Goal: Task Accomplishment & Management: Complete application form

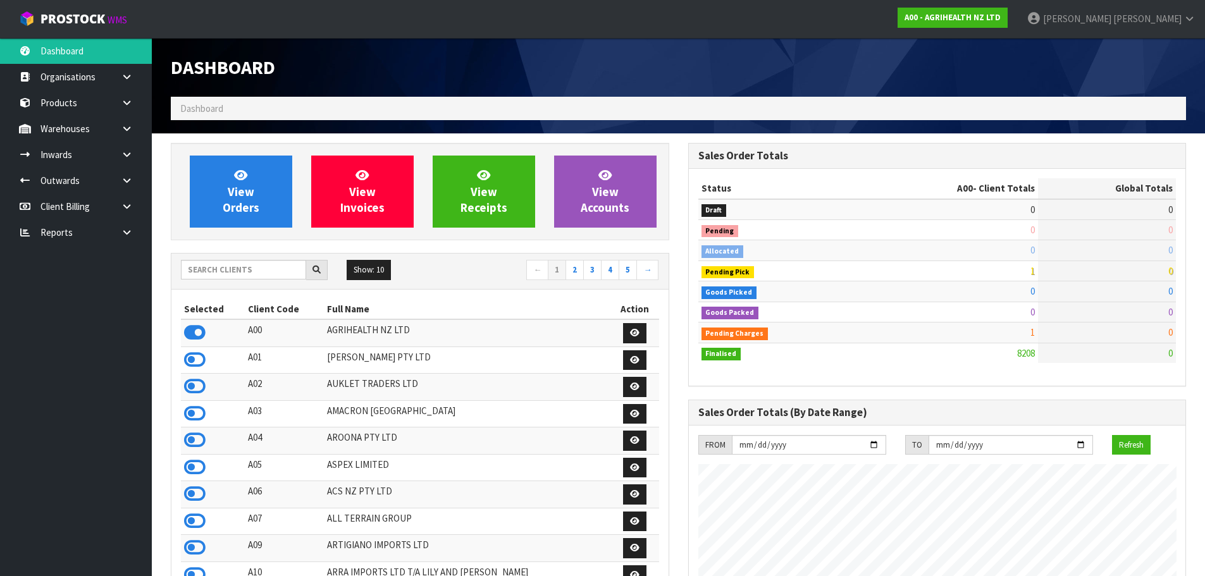
scroll to position [958, 517]
click at [273, 266] on input "text" at bounding box center [243, 270] width 125 height 20
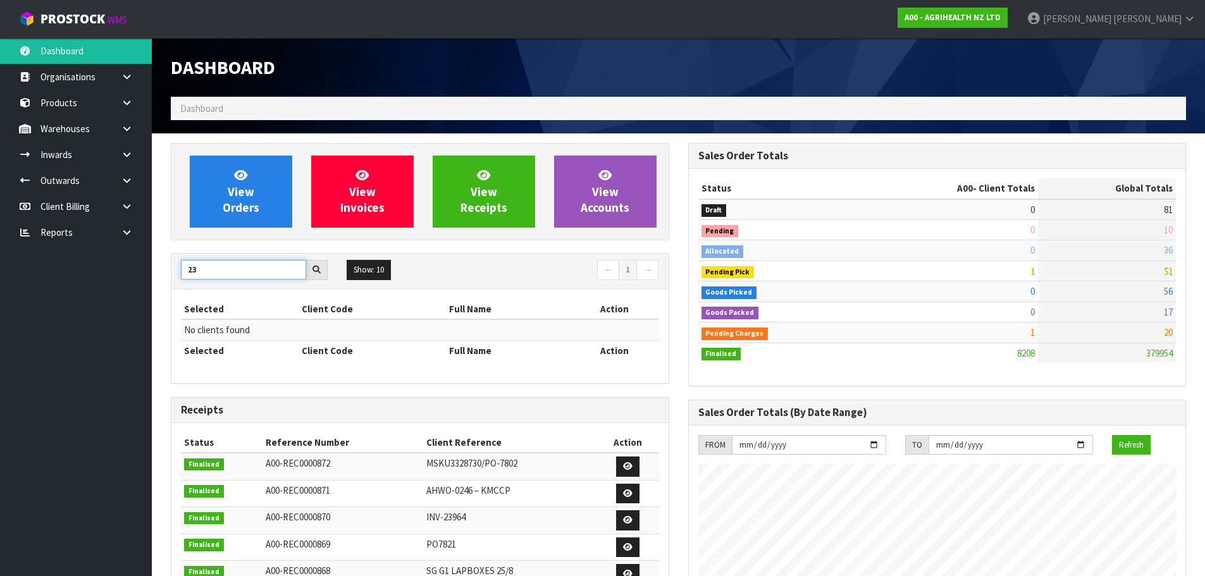
type input "2"
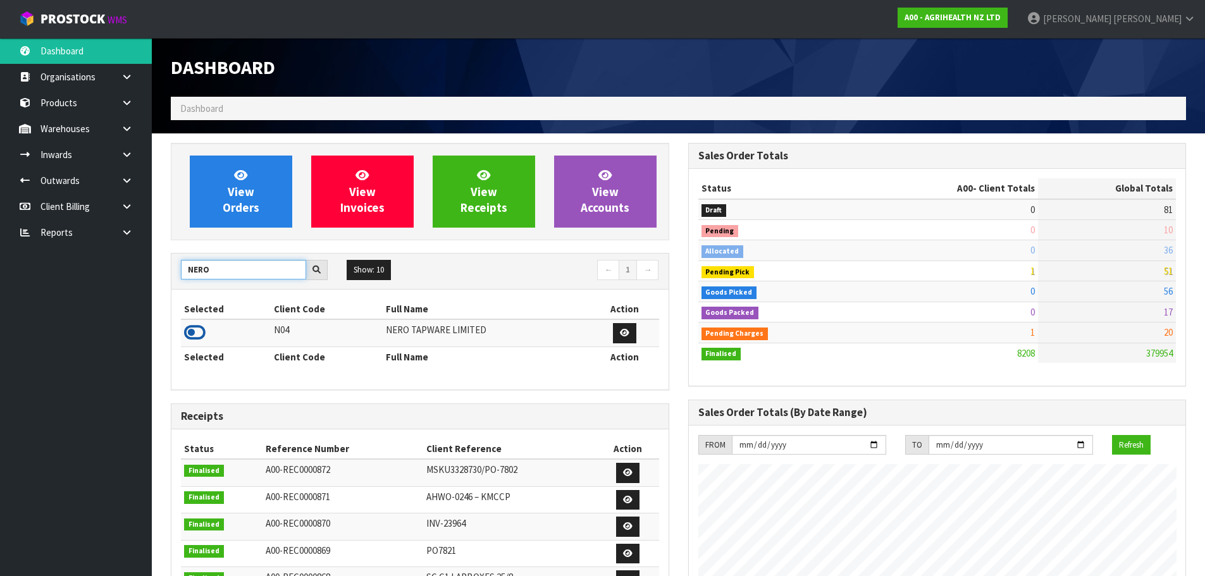
type input "NERO"
click at [202, 335] on icon at bounding box center [195, 332] width 22 height 19
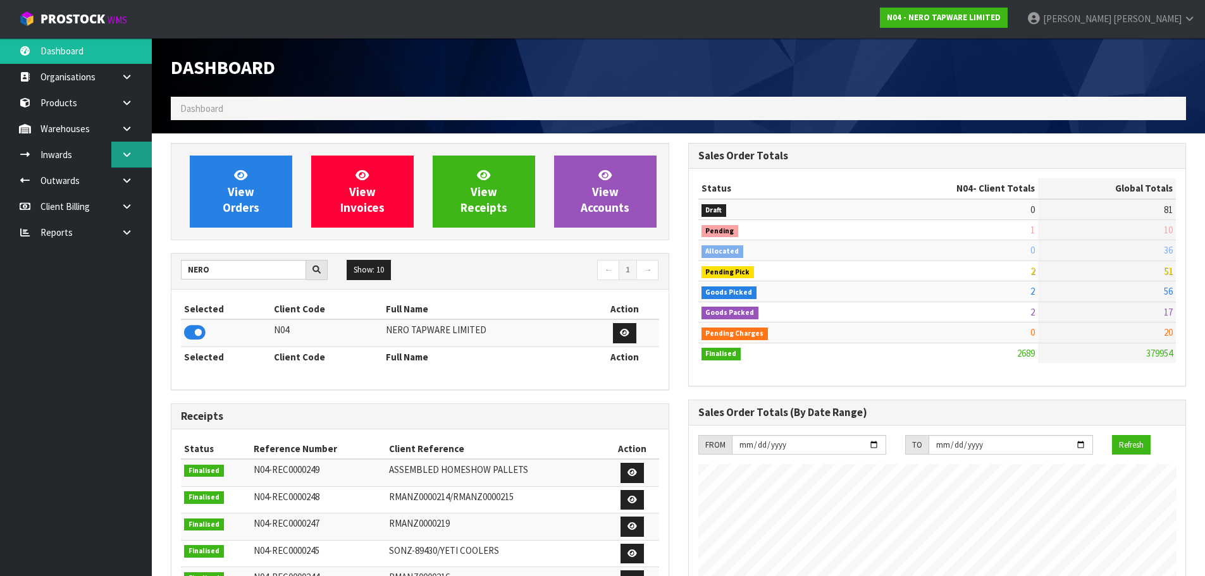
click at [133, 151] on link at bounding box center [131, 155] width 40 height 26
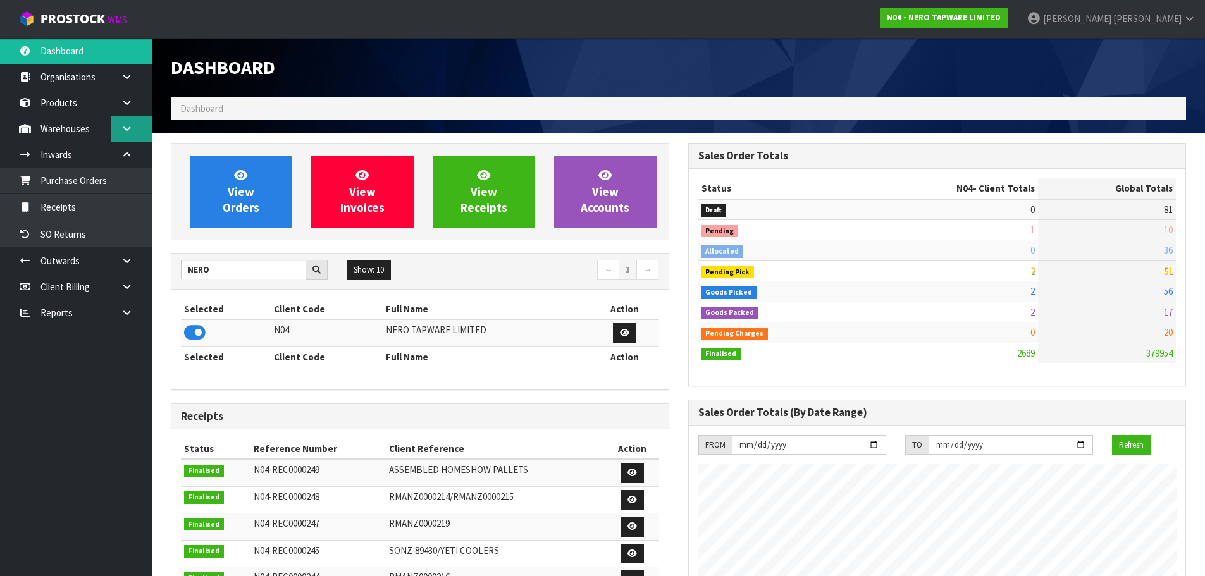
click at [135, 118] on link at bounding box center [131, 129] width 40 height 26
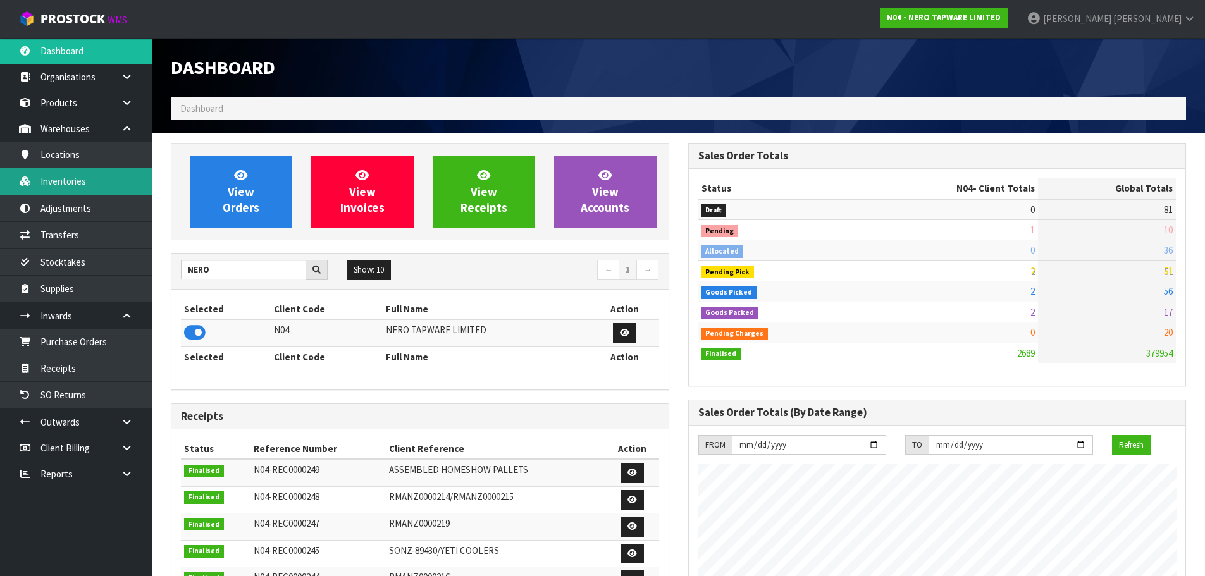
click at [71, 181] on link "Inventories" at bounding box center [76, 181] width 152 height 26
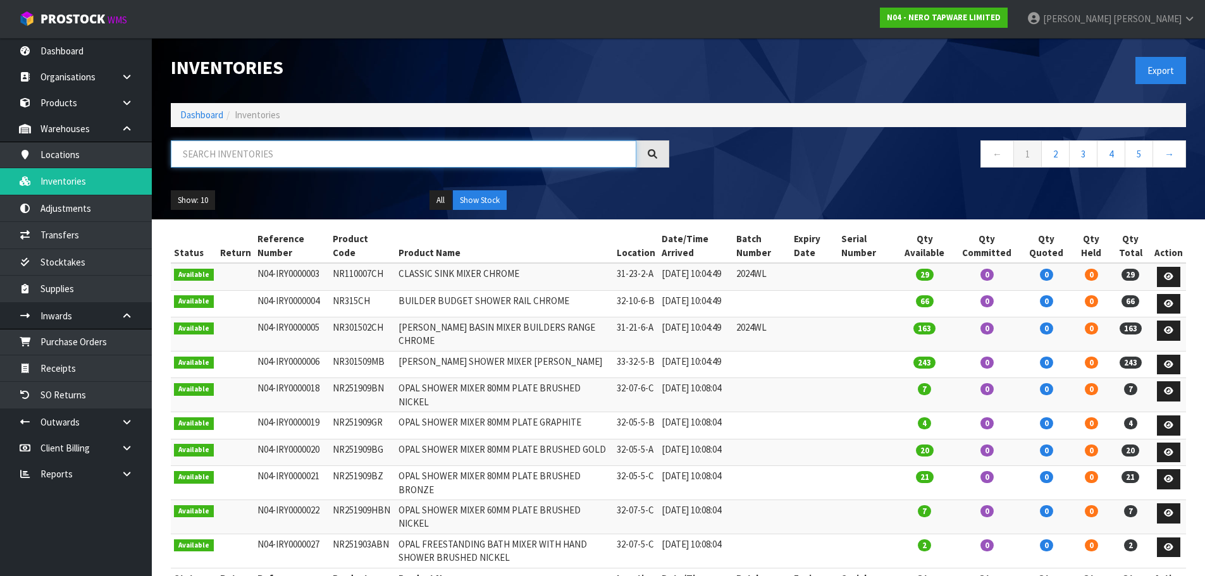
click at [286, 154] on input "text" at bounding box center [403, 153] width 465 height 27
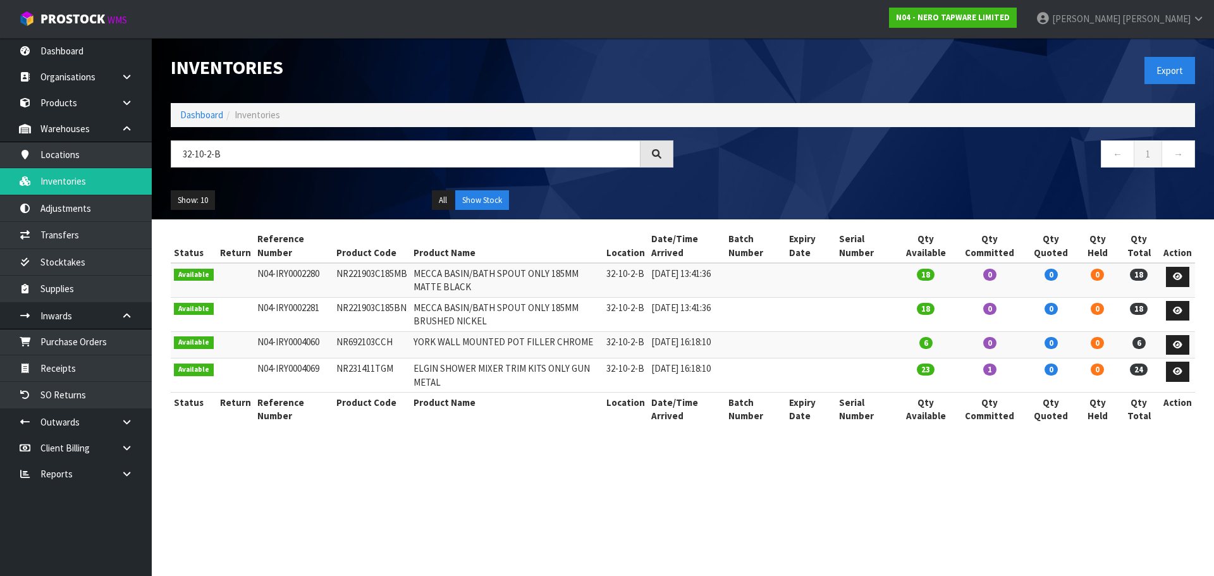
click at [345, 376] on td "NR231411TGM" at bounding box center [371, 376] width 77 height 34
copy td "NR231411TGM"
drag, startPoint x: 255, startPoint y: 152, endPoint x: 132, endPoint y: 176, distance: 125.6
click at [132, 176] on body "Toggle navigation ProStock WMS N04 - NERO TAPWARE LIMITED James Luff Logout Das…" at bounding box center [607, 288] width 1214 height 576
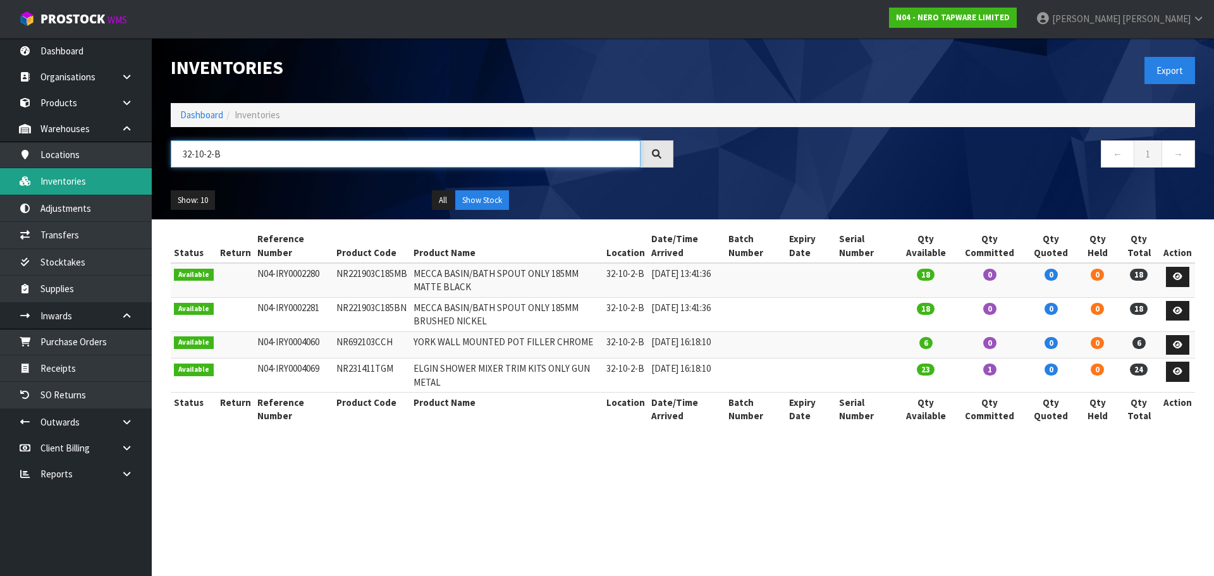
paste input "NR231411TGM"
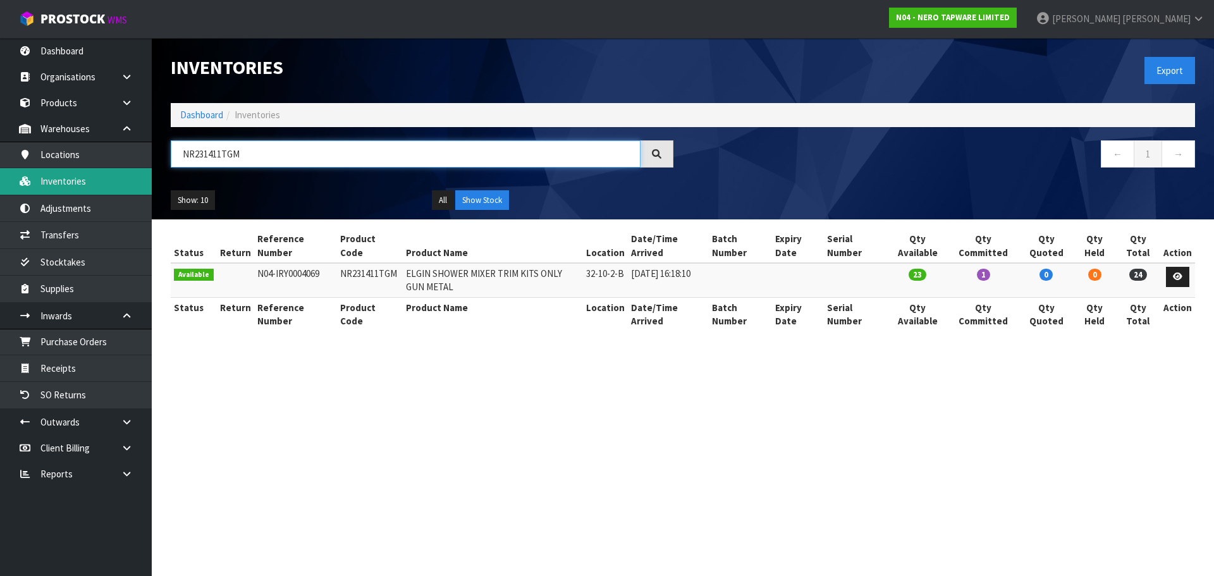
type input "NR231411TGM"
click at [288, 405] on section "Inventories Export Dashboard Inventories NR231411TGM ← 1 → Show: 10 5 10 25 50 …" at bounding box center [607, 288] width 1214 height 576
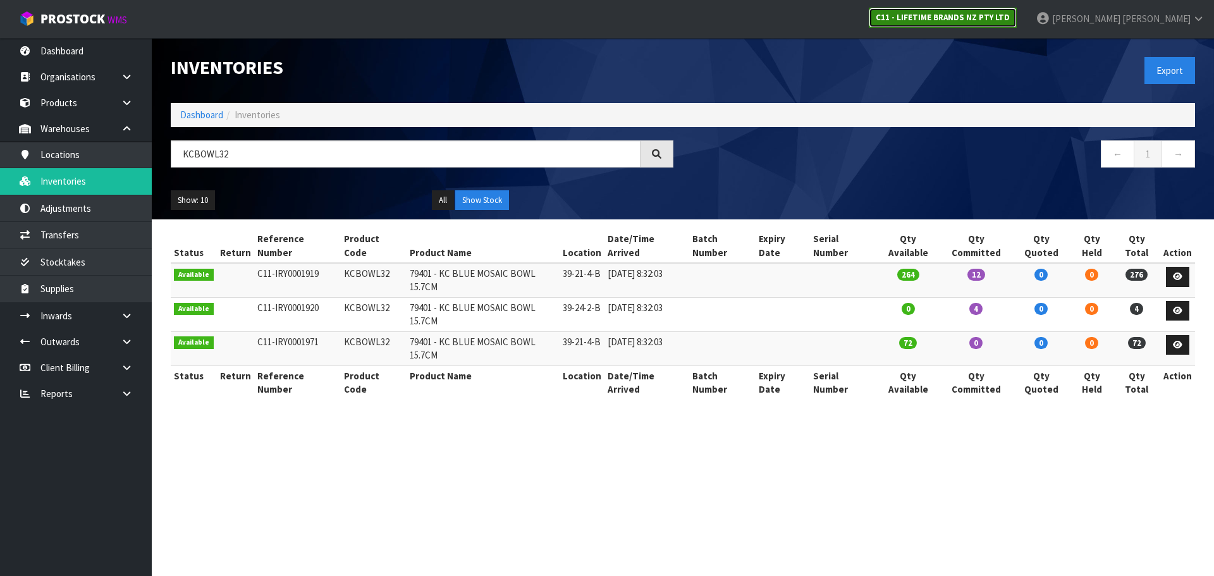
click at [1017, 9] on link "C11 - LIFETIME BRANDS NZ PTY LTD" at bounding box center [943, 18] width 148 height 20
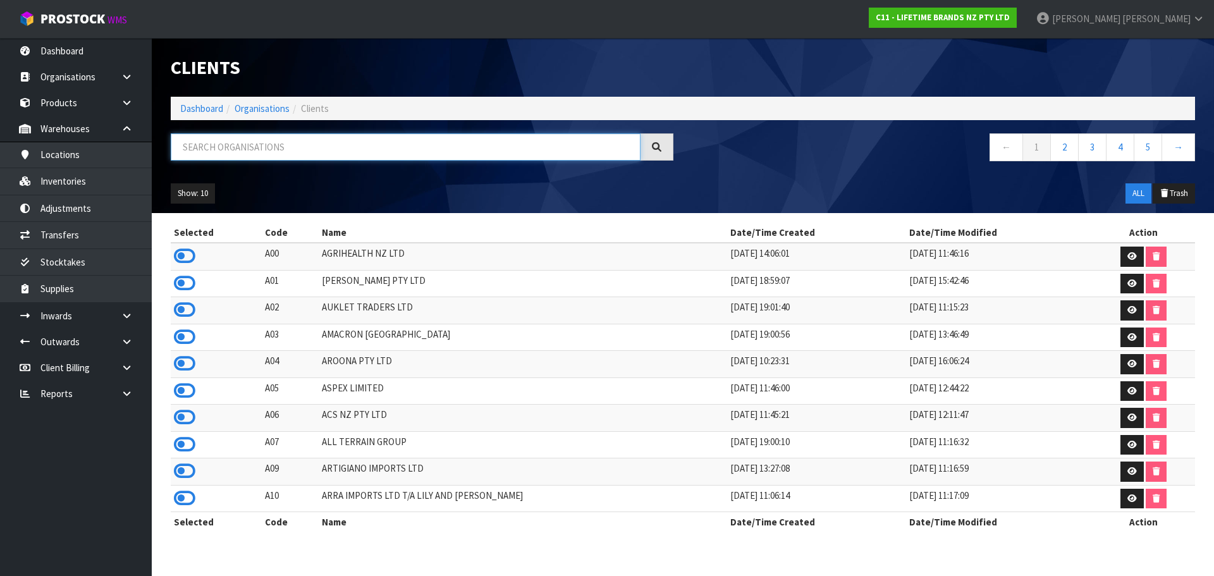
click at [252, 137] on input "text" at bounding box center [406, 146] width 470 height 27
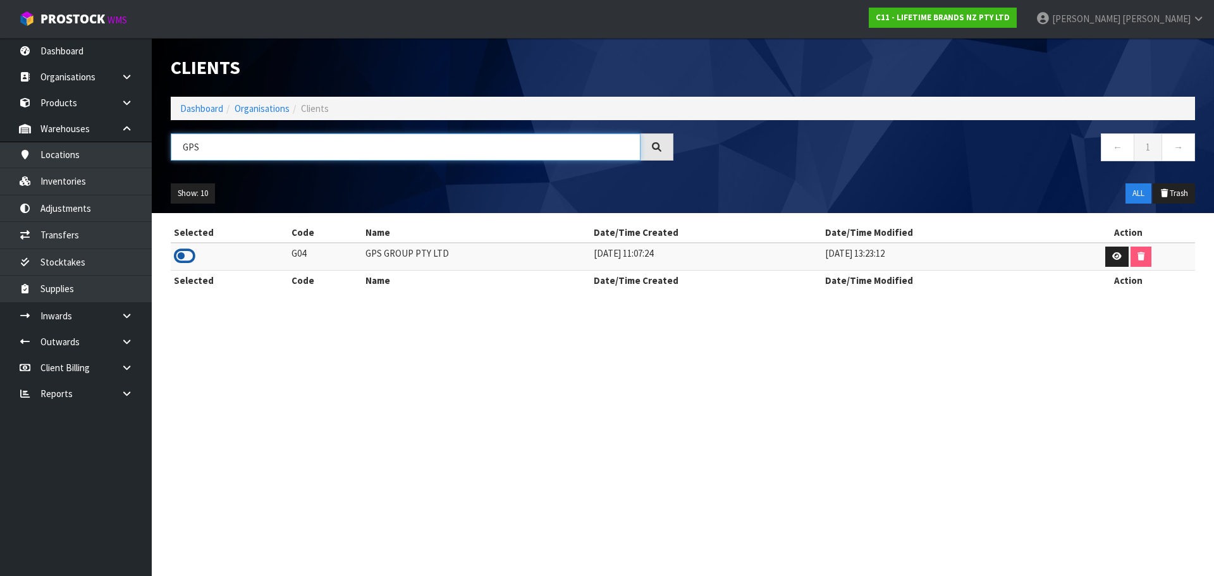
type input "GPS"
click at [192, 257] on icon at bounding box center [185, 256] width 22 height 19
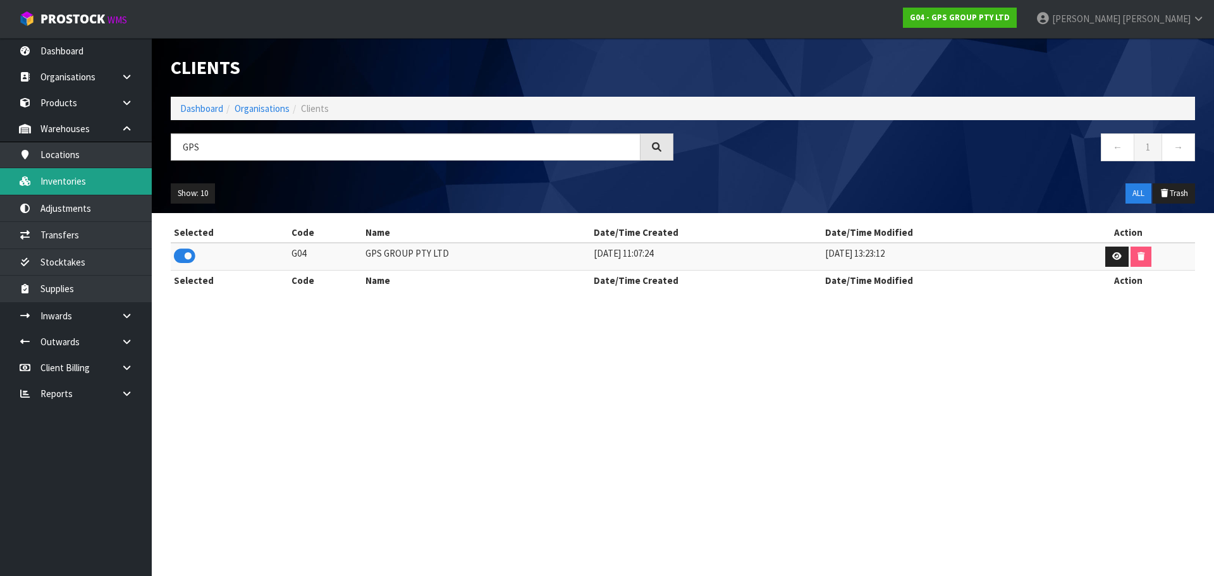
click at [119, 188] on link "Inventories" at bounding box center [76, 181] width 152 height 26
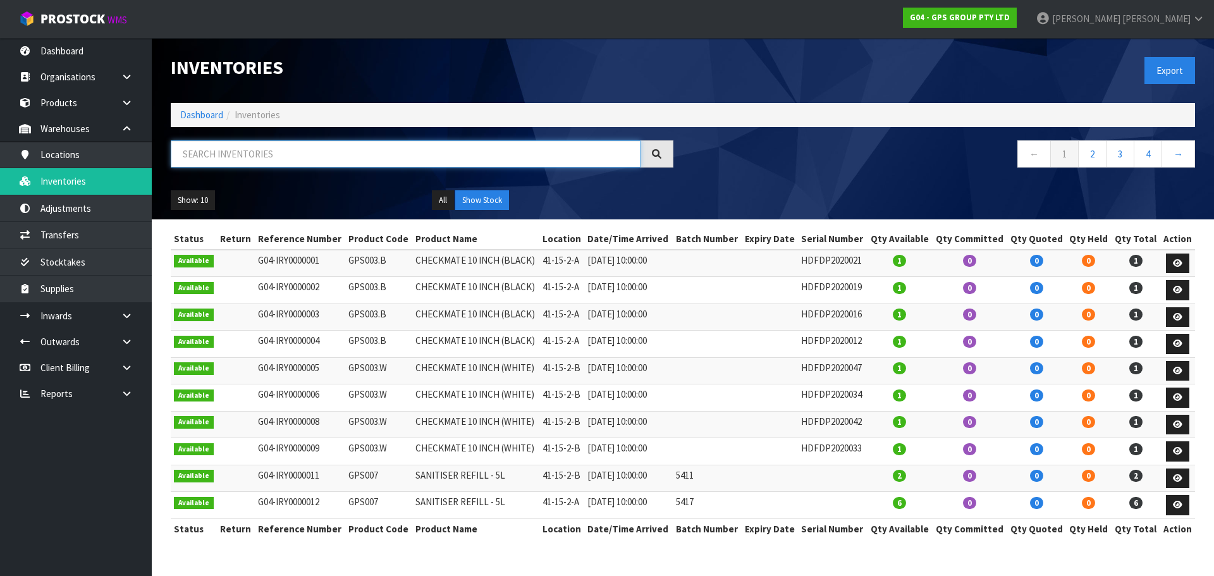
click at [238, 155] on input "text" at bounding box center [406, 153] width 470 height 27
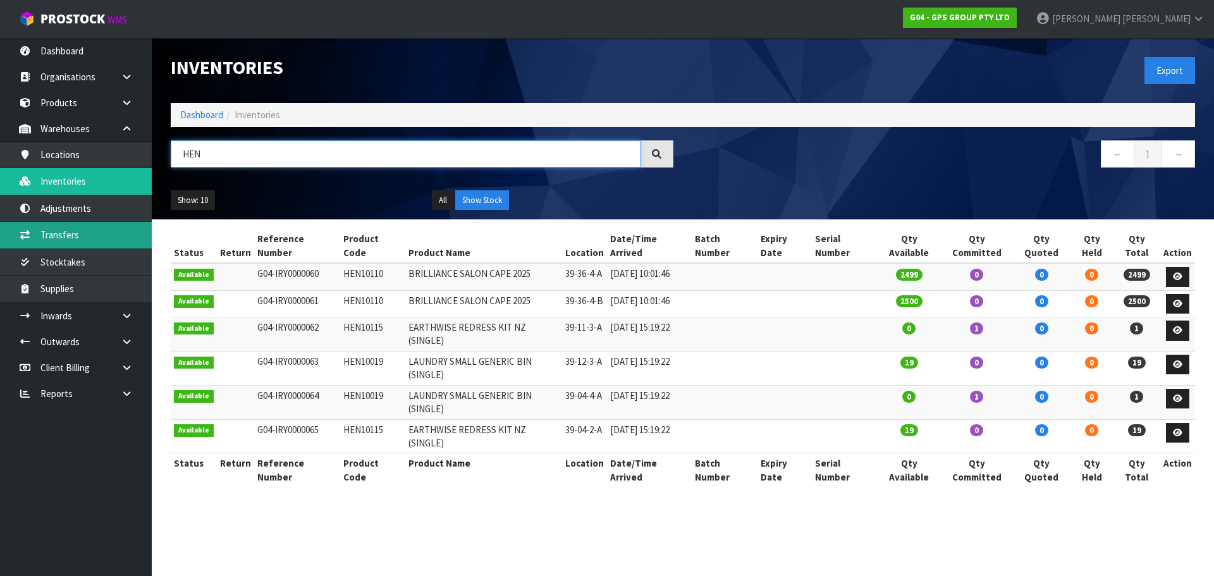
type input "HEN"
click at [99, 236] on link "Transfers" at bounding box center [76, 235] width 152 height 26
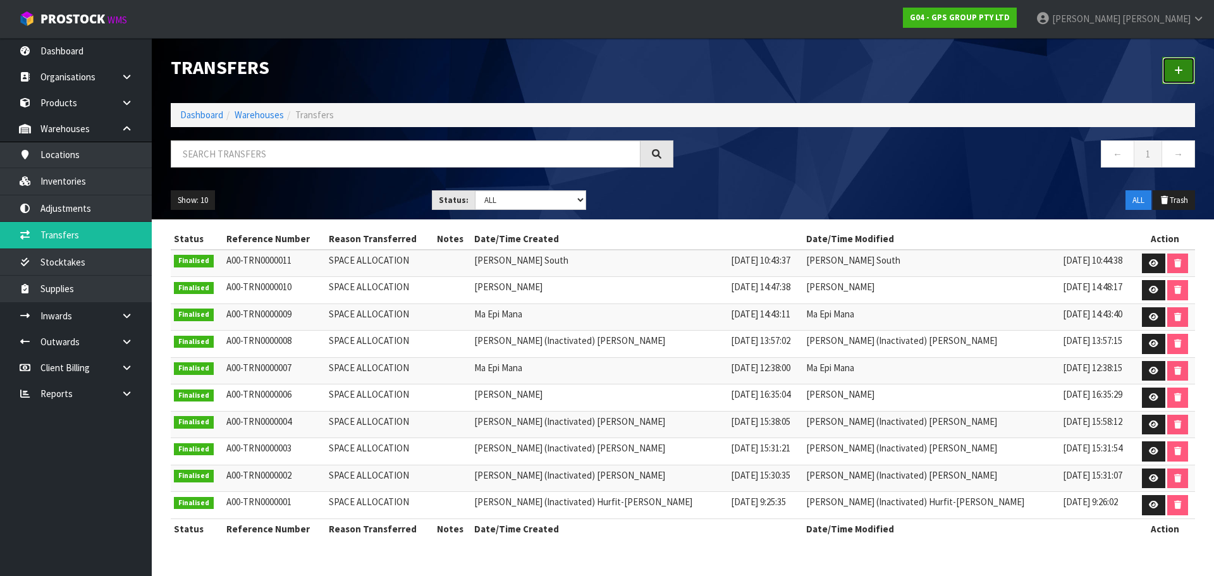
click at [1182, 65] on link at bounding box center [1178, 70] width 33 height 27
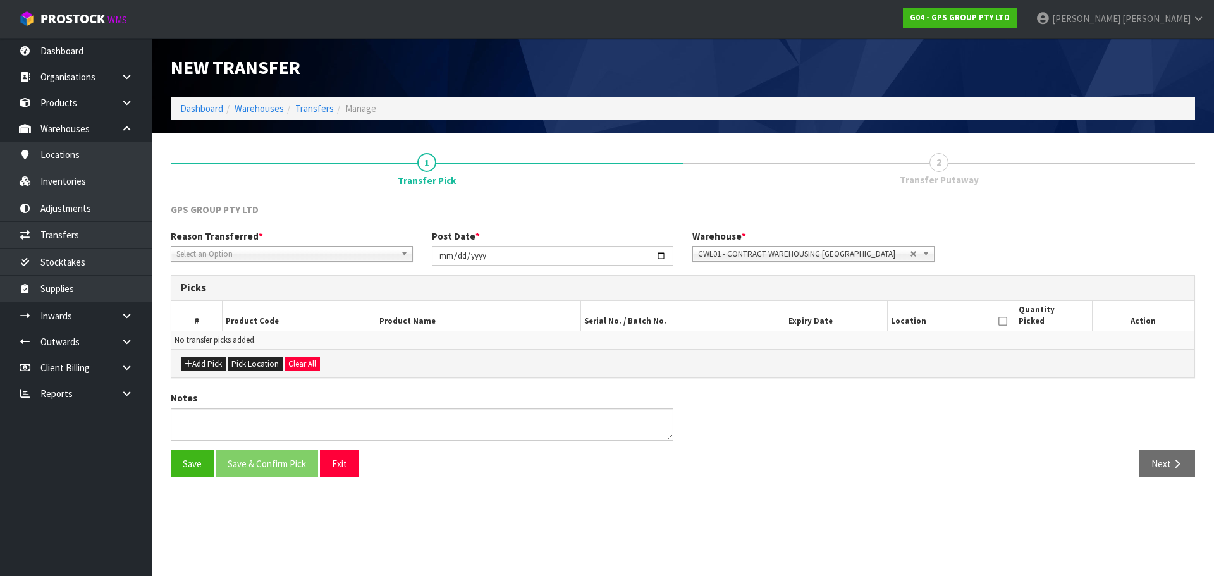
click at [265, 249] on span "Select an Option" at bounding box center [285, 254] width 219 height 15
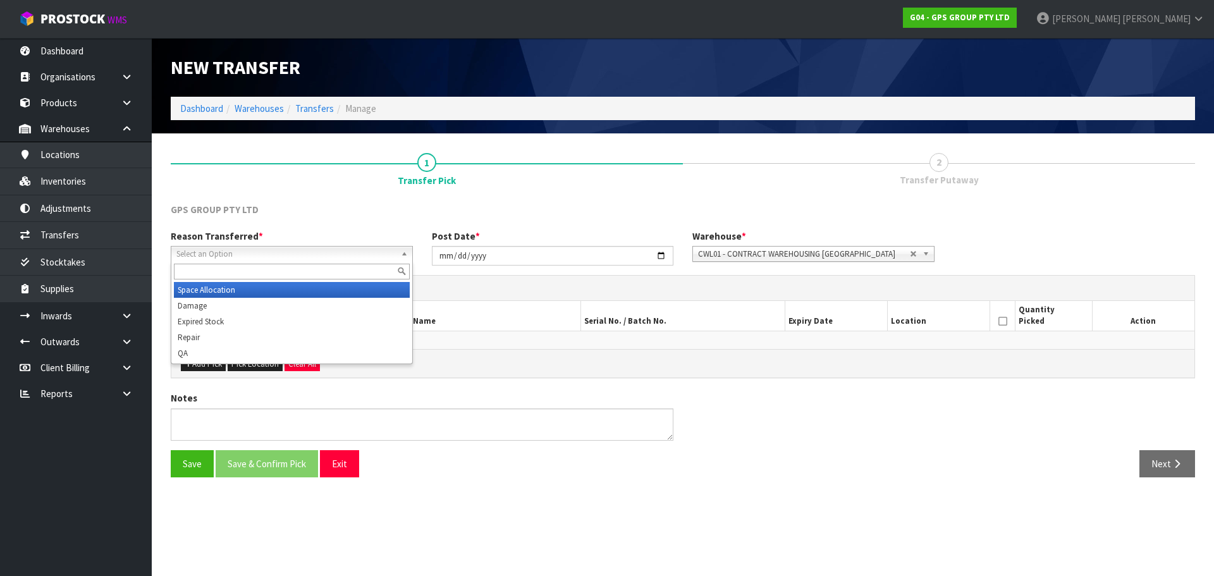
click at [249, 286] on li "Space Allocation" at bounding box center [292, 290] width 236 height 16
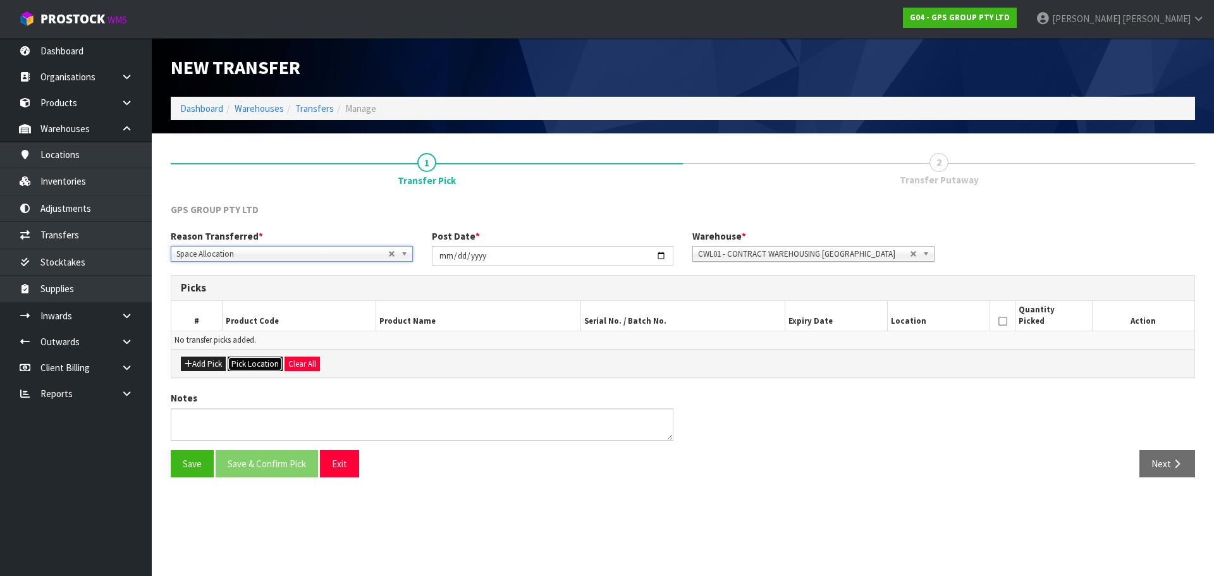
click at [247, 366] on button "Pick Location" at bounding box center [255, 364] width 55 height 15
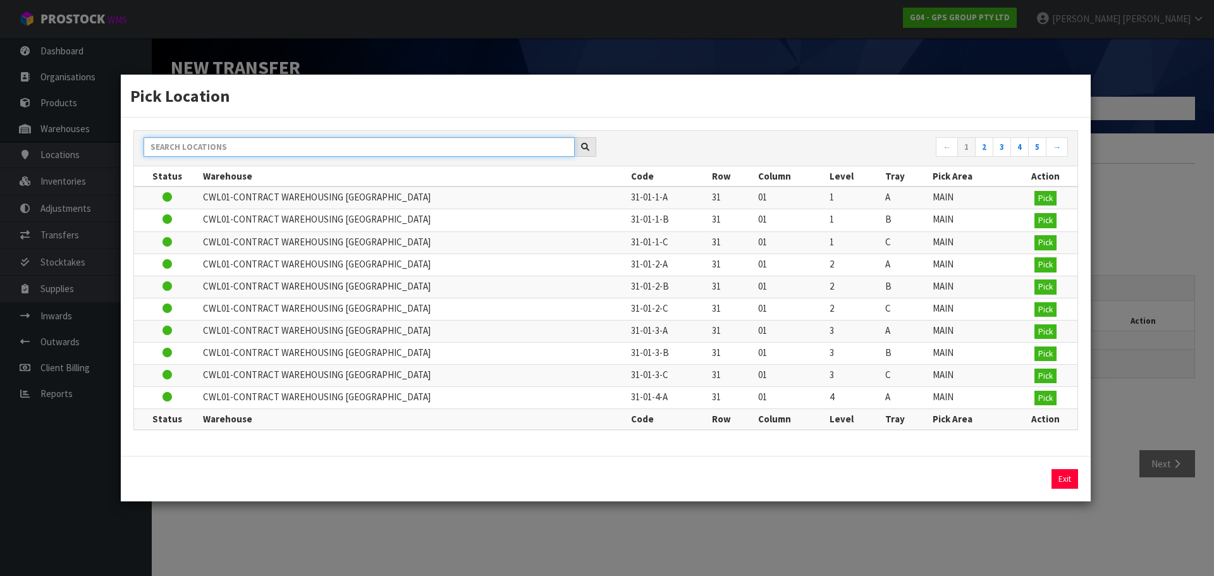
click at [349, 147] on input "text" at bounding box center [359, 147] width 431 height 20
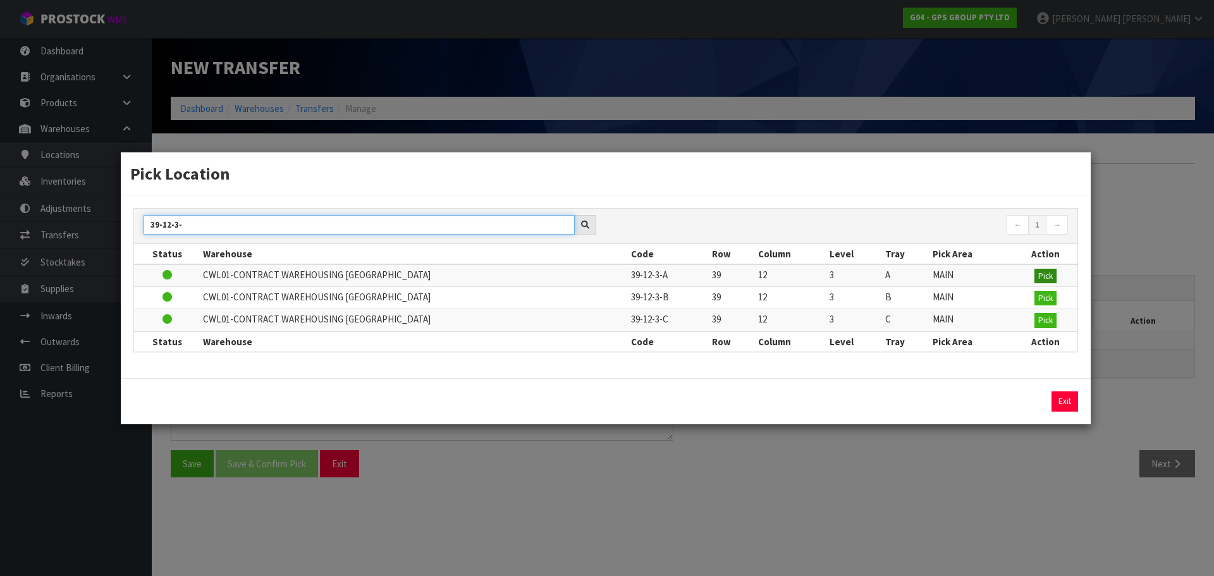
type input "39-12-3-"
click at [1044, 281] on span "Pick" at bounding box center [1045, 276] width 15 height 11
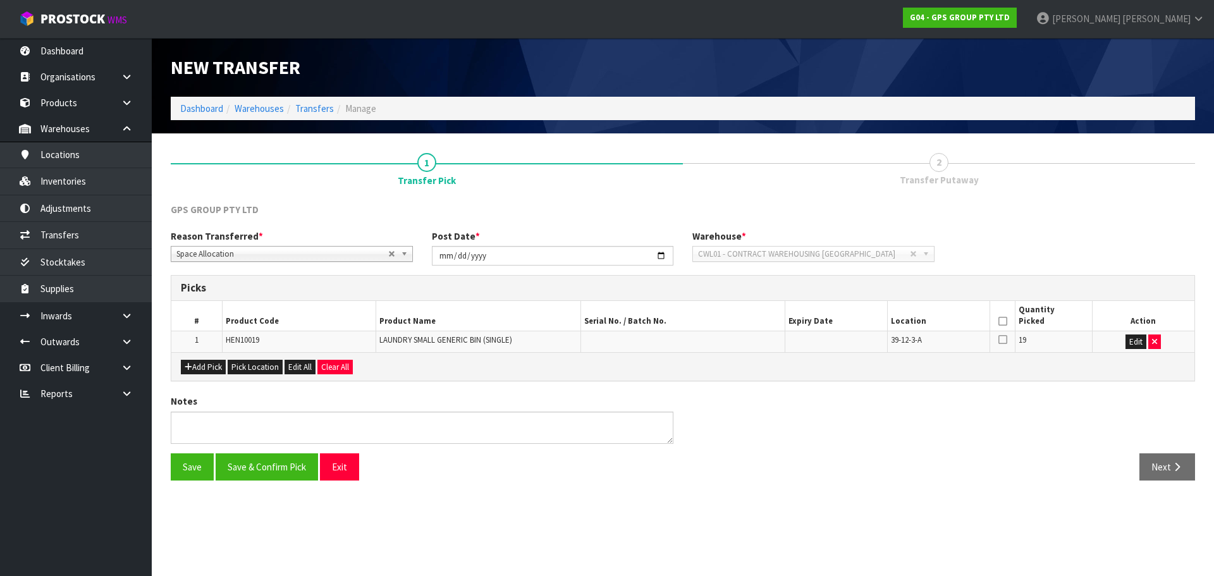
click at [1004, 321] on icon at bounding box center [1002, 321] width 9 height 1
click at [247, 471] on button "Save & Confirm Pick" at bounding box center [267, 466] width 102 height 27
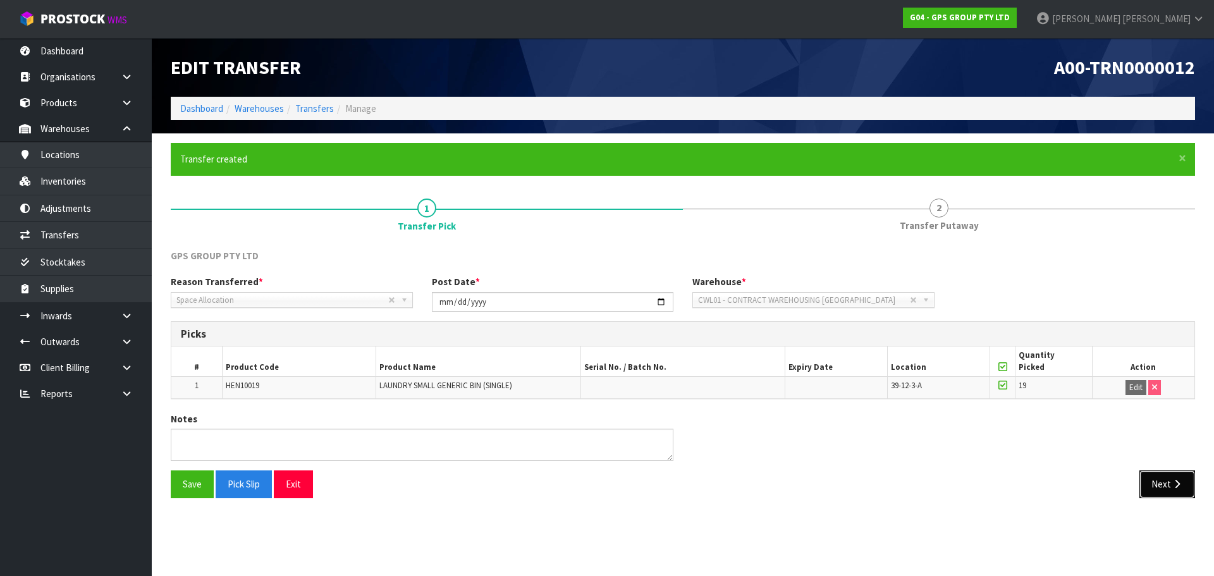
click at [1188, 474] on button "Next" at bounding box center [1168, 483] width 56 height 27
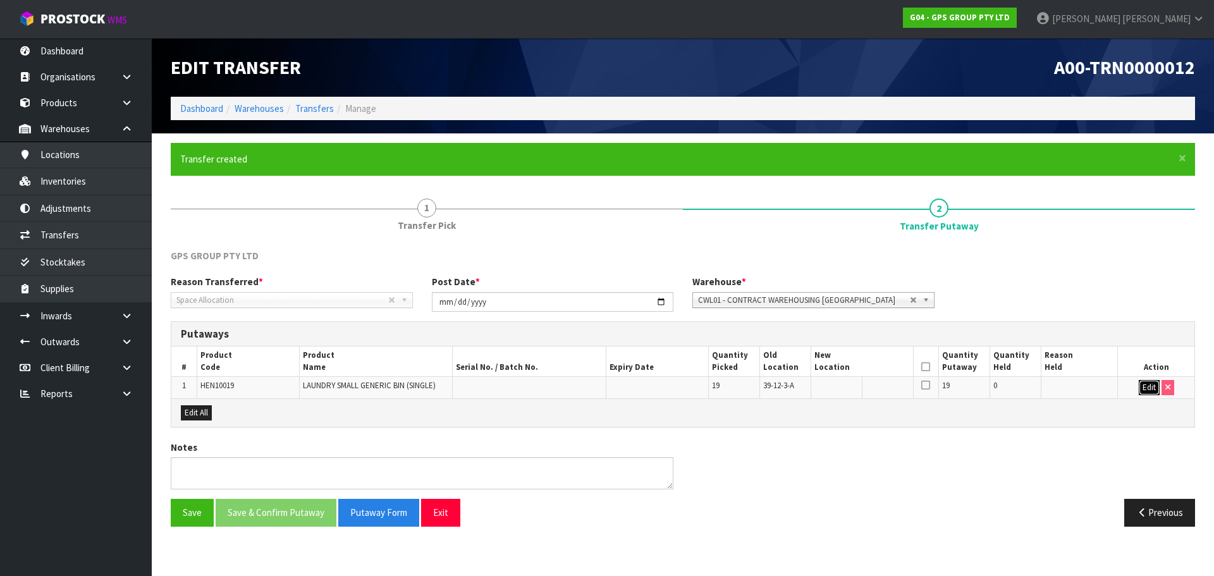
click at [1142, 388] on button "Edit" at bounding box center [1149, 387] width 21 height 15
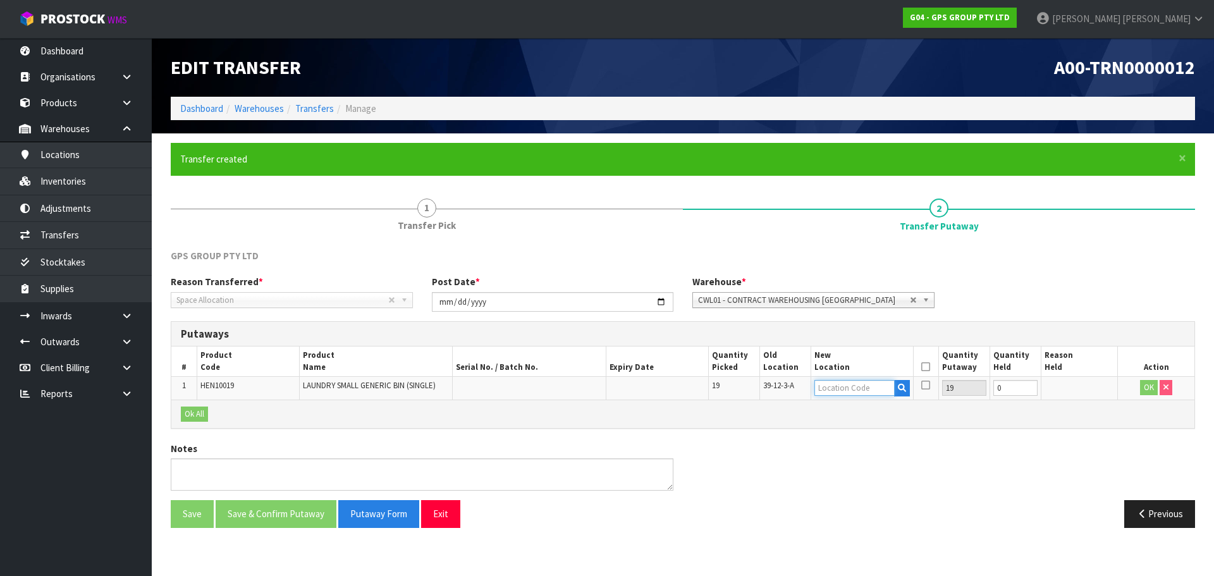
click at [866, 396] on input "text" at bounding box center [854, 388] width 80 height 16
type input "39-09-4-A"
click at [1152, 384] on button "OK" at bounding box center [1149, 387] width 18 height 15
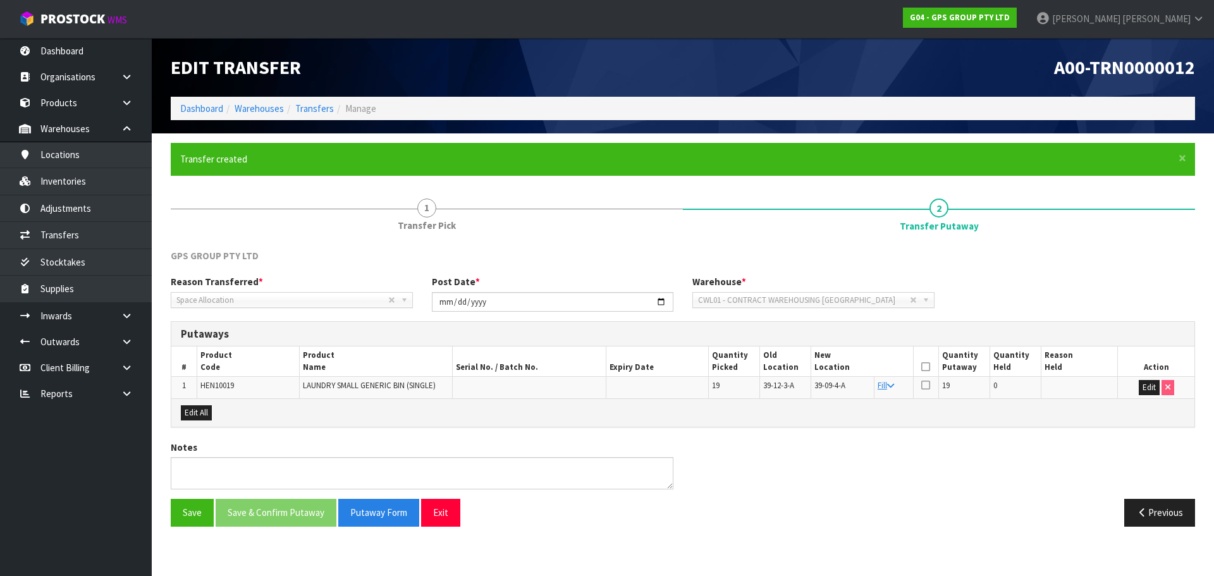
click at [923, 367] on icon at bounding box center [925, 367] width 9 height 1
click at [260, 518] on button "Save & Confirm Putaway" at bounding box center [276, 512] width 121 height 27
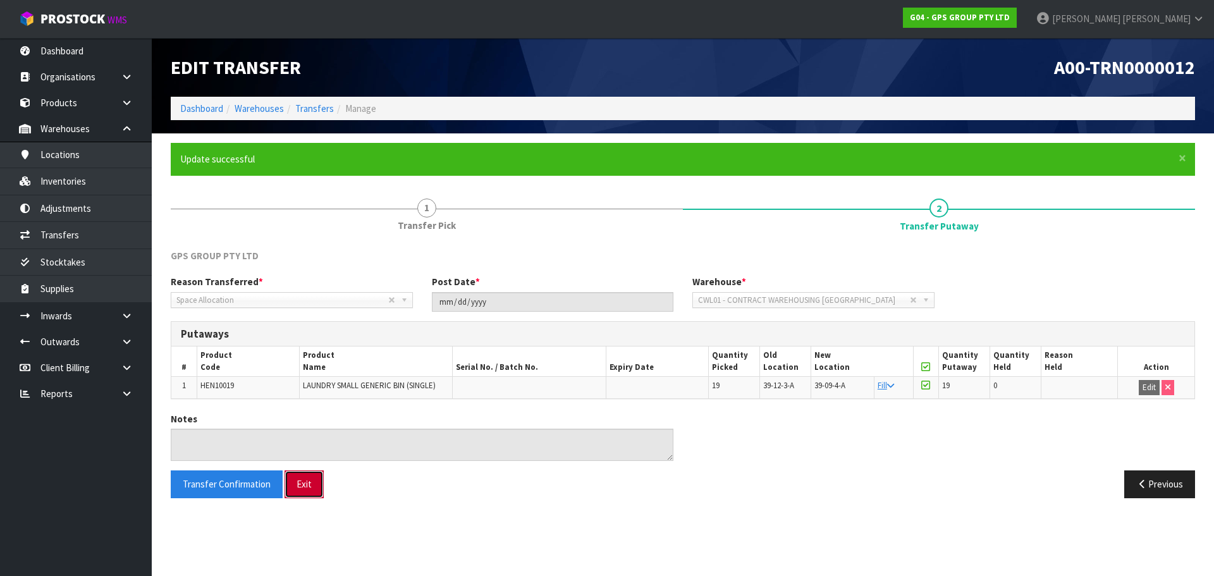
click at [312, 491] on button "Exit" at bounding box center [304, 483] width 39 height 27
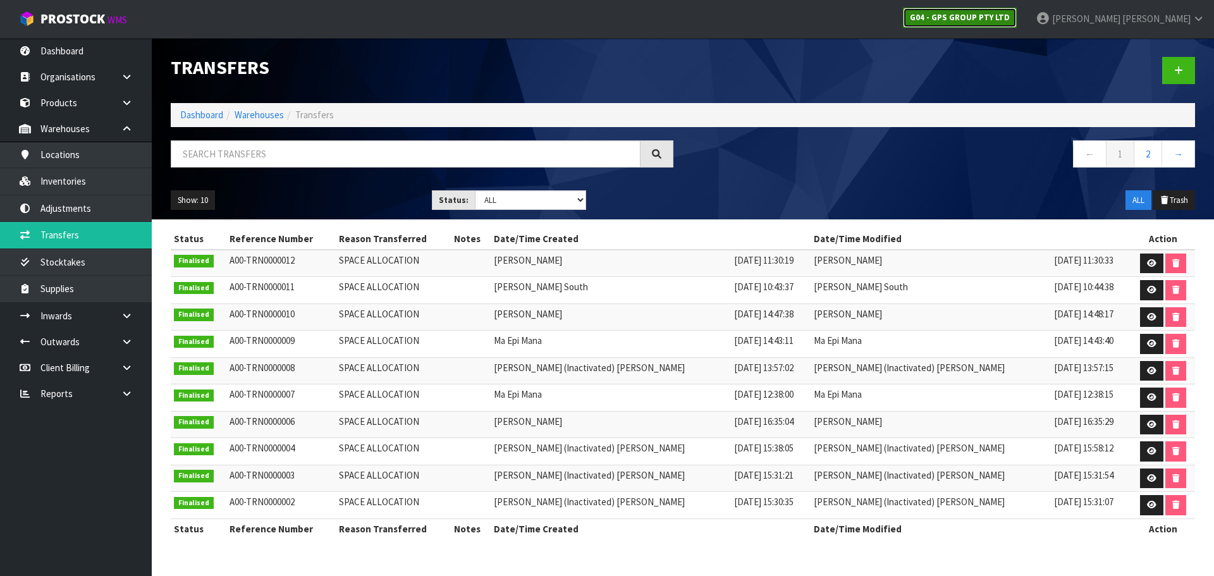
click at [1010, 17] on strong "G04 - GPS GROUP PTY LTD" at bounding box center [960, 17] width 100 height 11
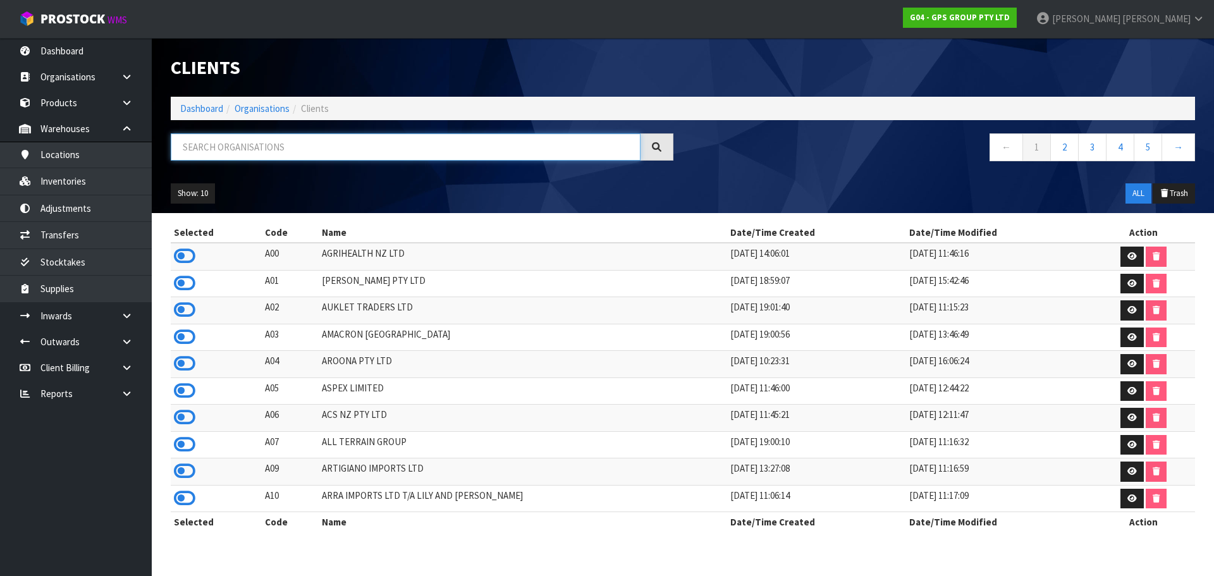
click at [264, 152] on input "text" at bounding box center [406, 146] width 470 height 27
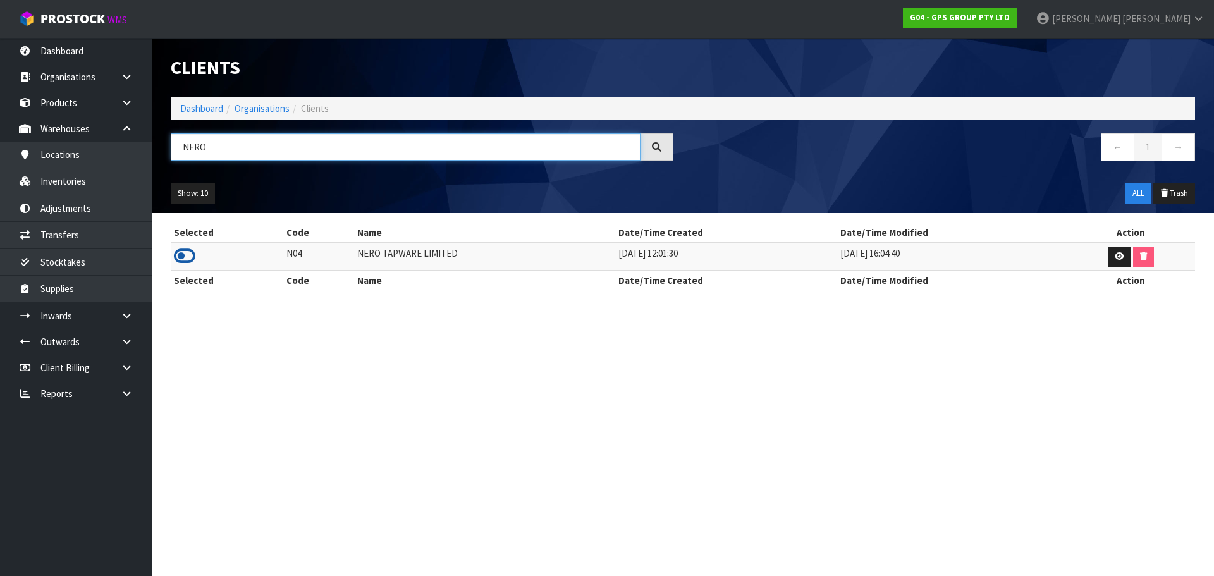
type input "NERO"
click at [183, 250] on icon at bounding box center [185, 256] width 22 height 19
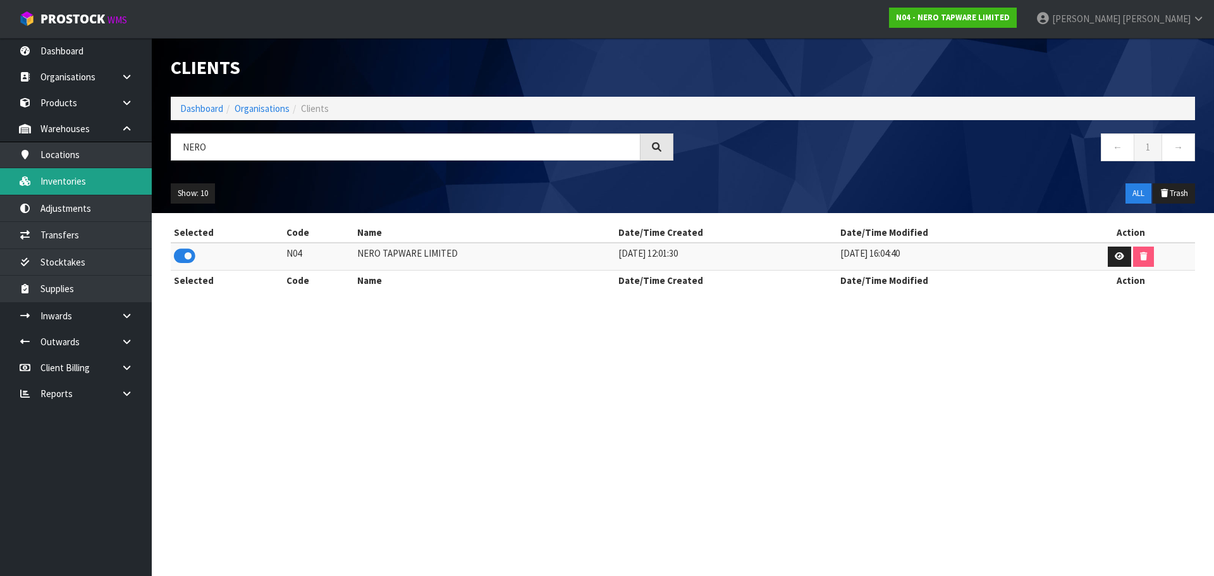
click at [95, 178] on link "Inventories" at bounding box center [76, 181] width 152 height 26
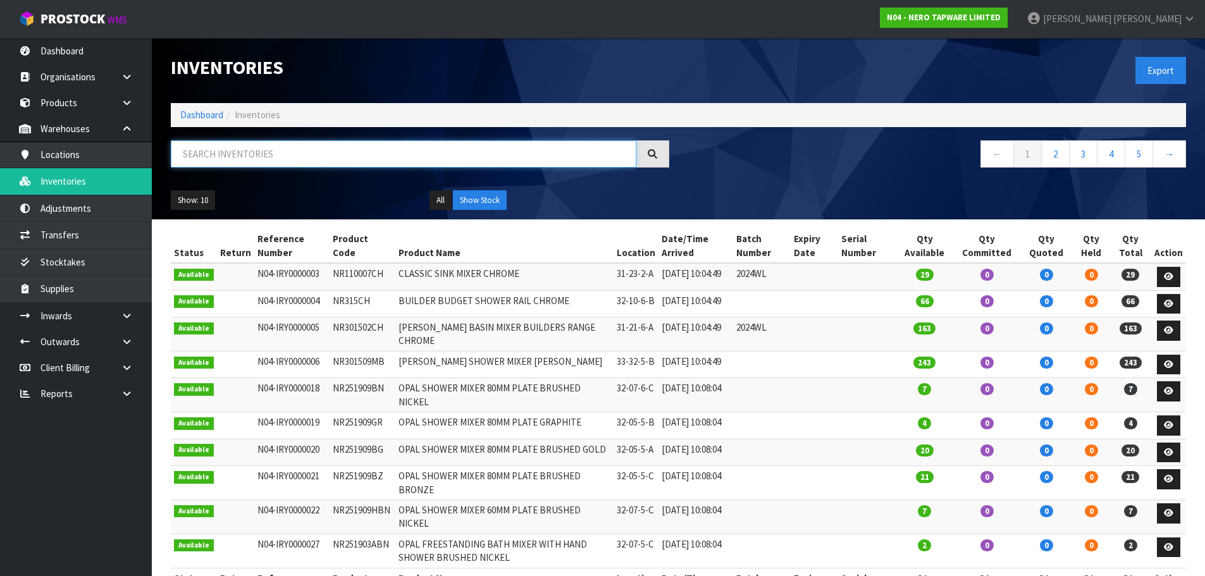
click at [192, 164] on input "text" at bounding box center [403, 153] width 465 height 27
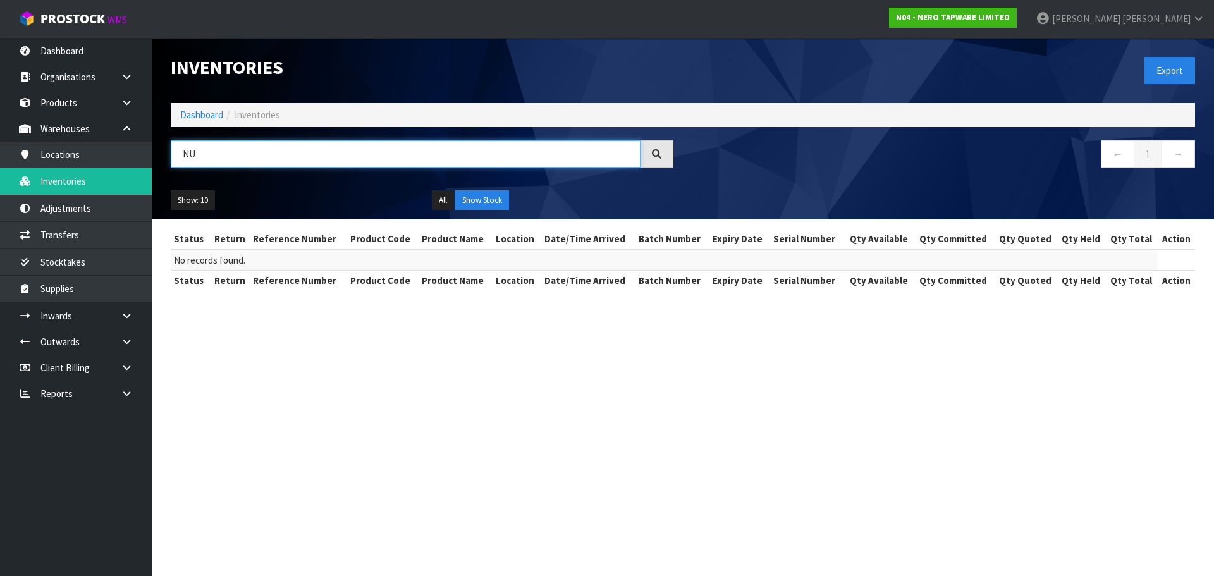
type input "N"
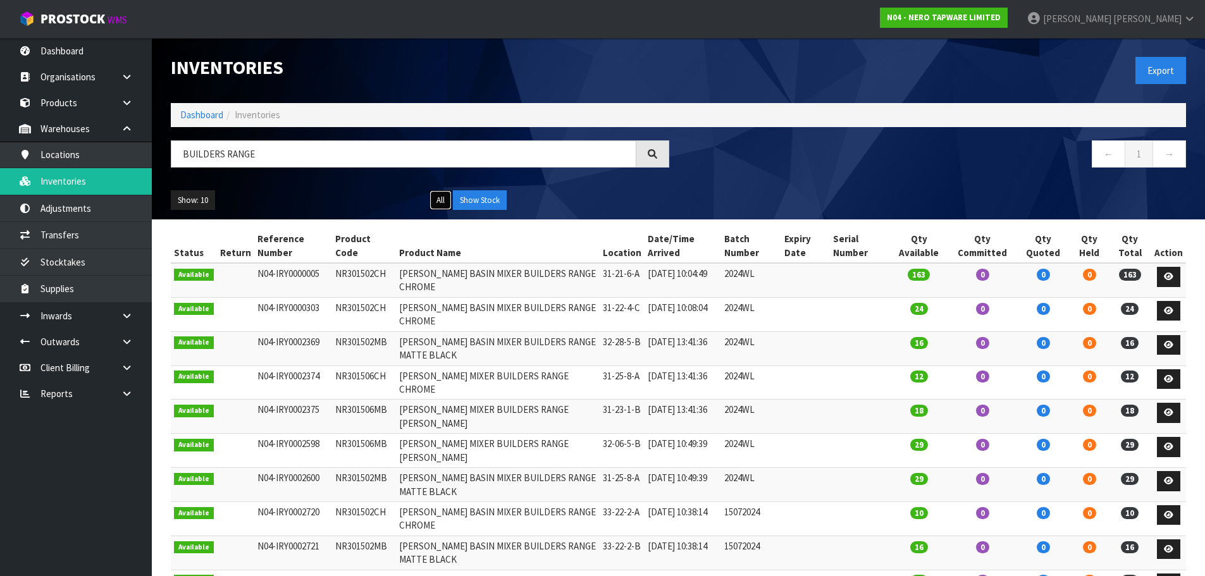
click at [439, 203] on button "All" at bounding box center [440, 200] width 22 height 20
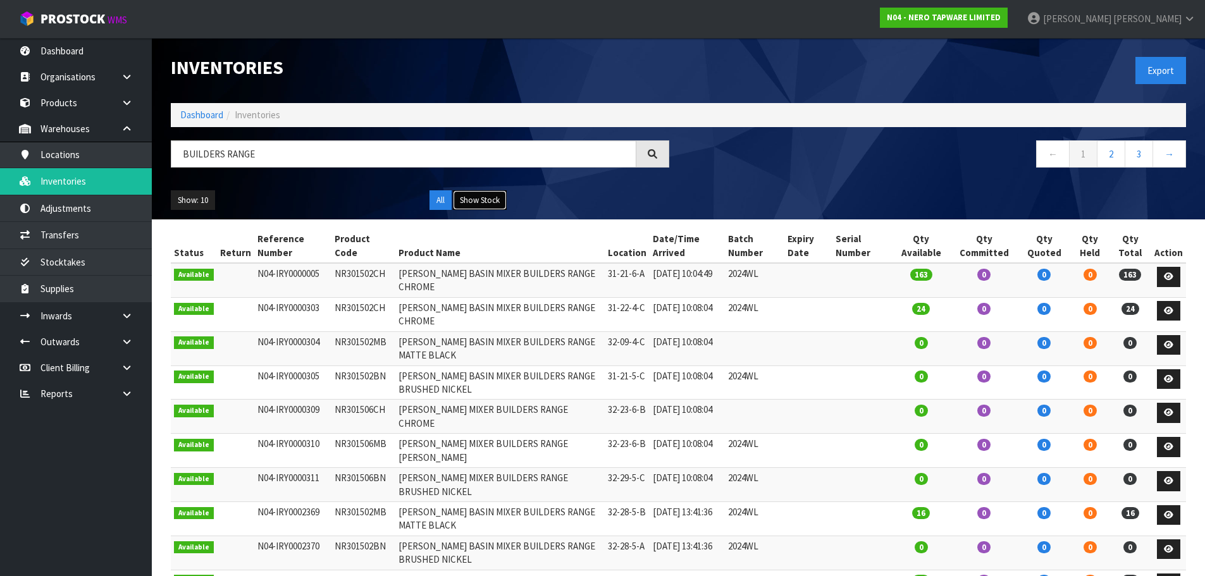
click at [466, 201] on button "Show Stock" at bounding box center [480, 200] width 54 height 20
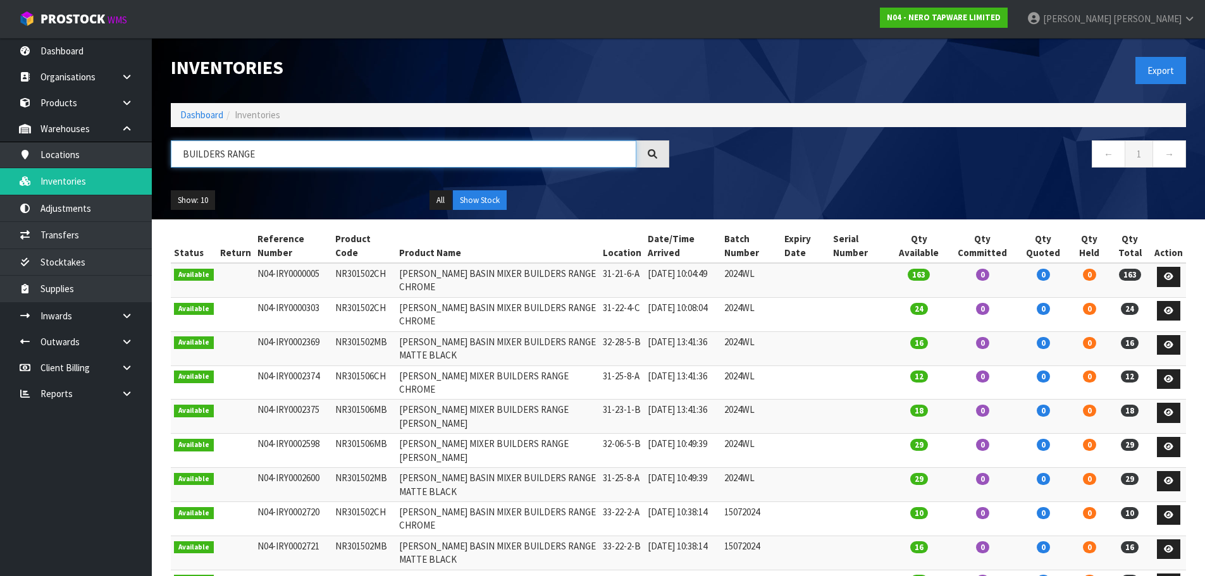
click at [309, 155] on input "BUILDERS RANGE" at bounding box center [403, 153] width 465 height 27
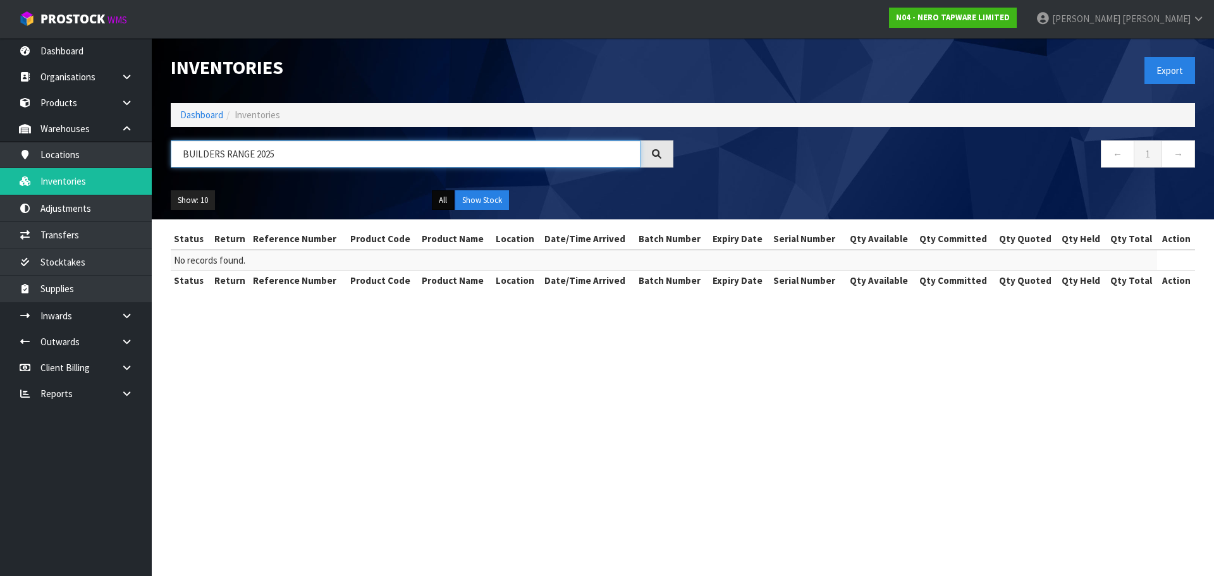
type input "BUILDERS RANGE 2025"
click at [441, 198] on button "All" at bounding box center [443, 200] width 22 height 20
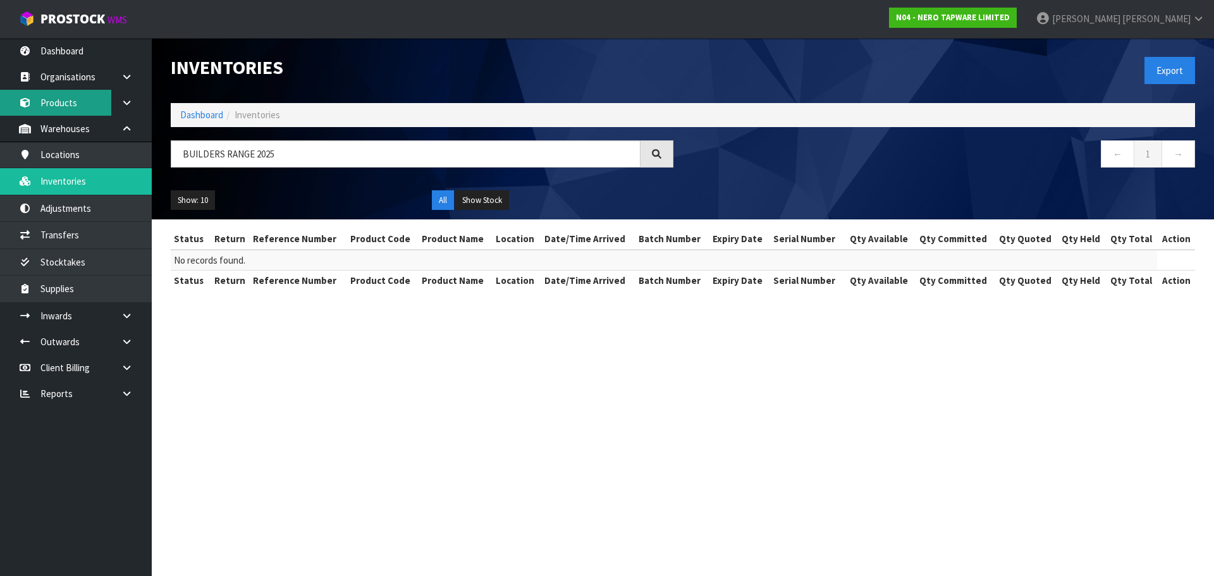
click at [73, 94] on link "Products" at bounding box center [76, 103] width 152 height 26
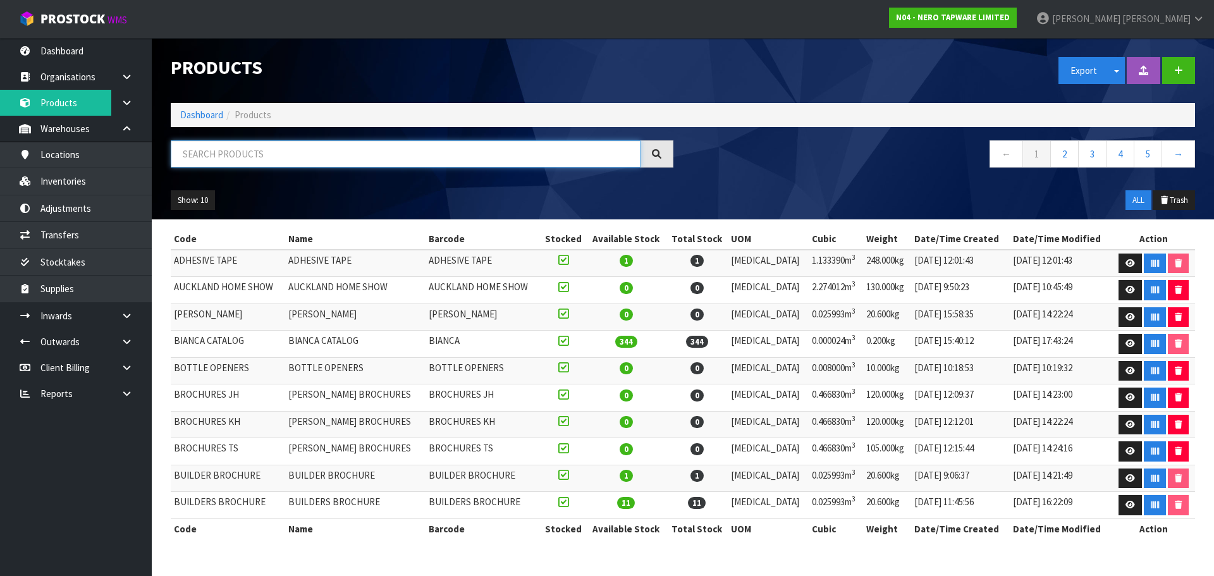
click at [238, 159] on input "text" at bounding box center [406, 153] width 470 height 27
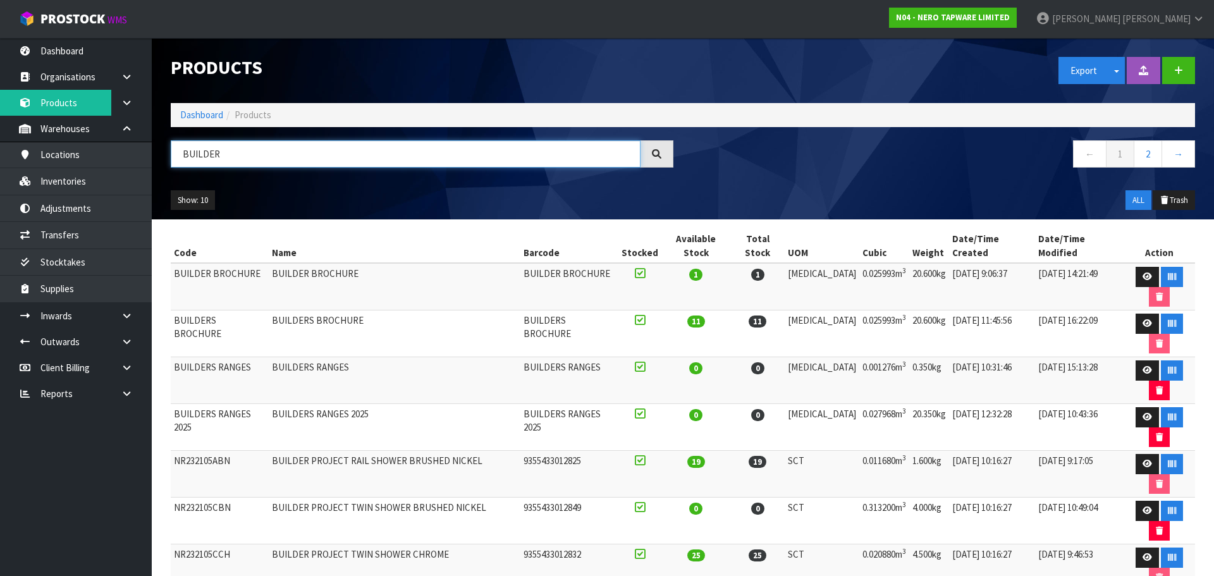
type input "BUILDER"
drag, startPoint x: 254, startPoint y: 312, endPoint x: 173, endPoint y: 319, distance: 80.6
click at [173, 357] on td "BUILDERS RANGES" at bounding box center [220, 380] width 98 height 47
copy td "BUILDERS RANGES"
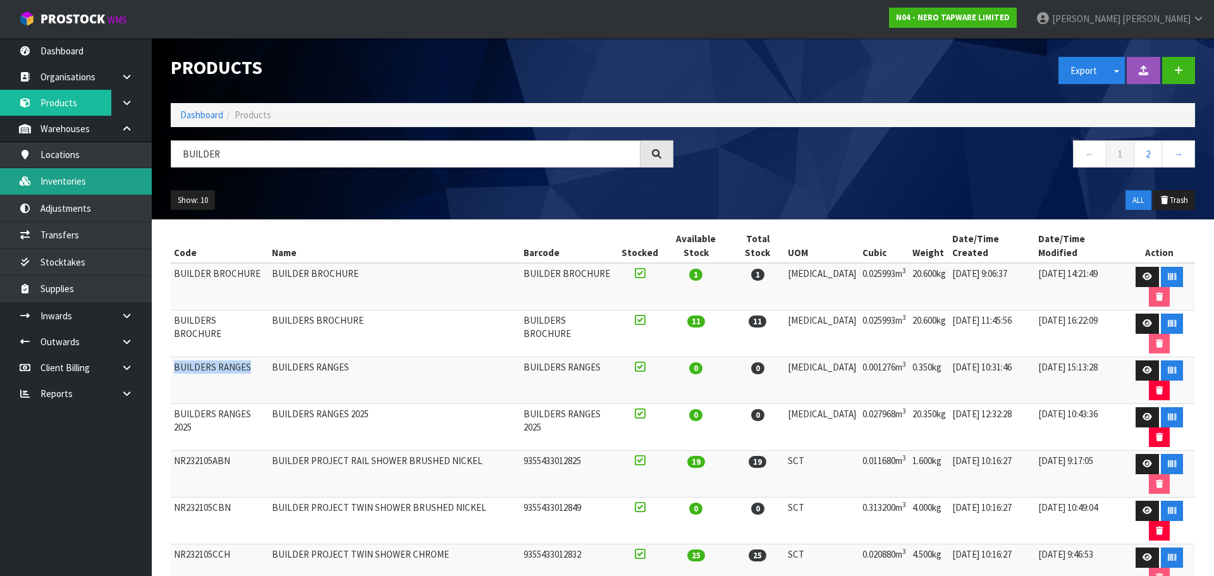
click at [77, 191] on link "Inventories" at bounding box center [76, 181] width 152 height 26
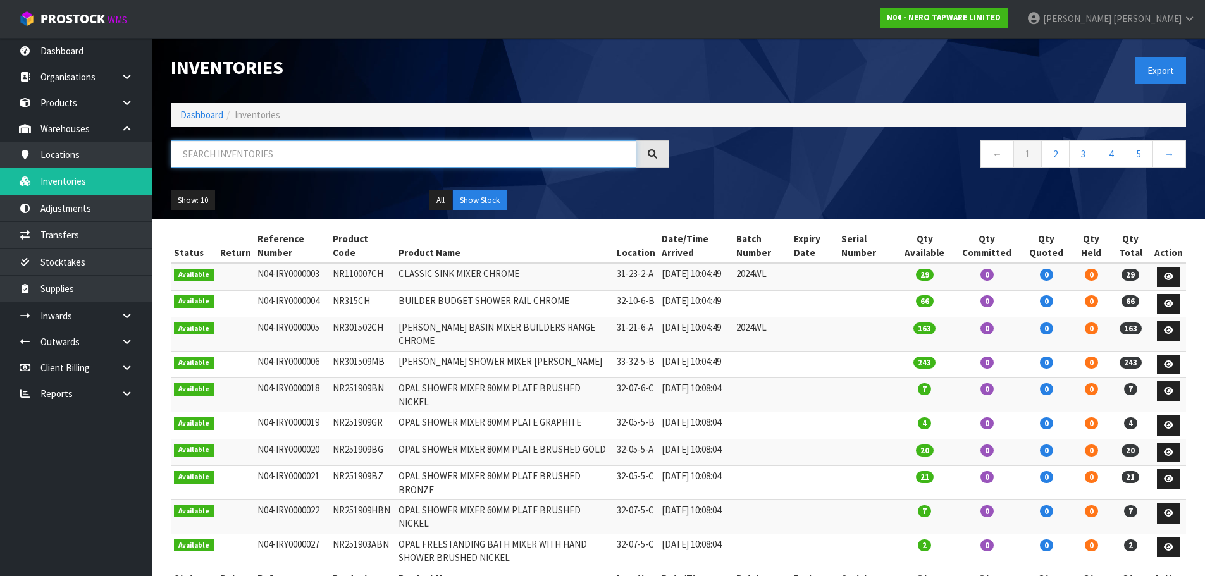
click at [295, 151] on input "text" at bounding box center [403, 153] width 465 height 27
paste input "BUILDERS RANGES"
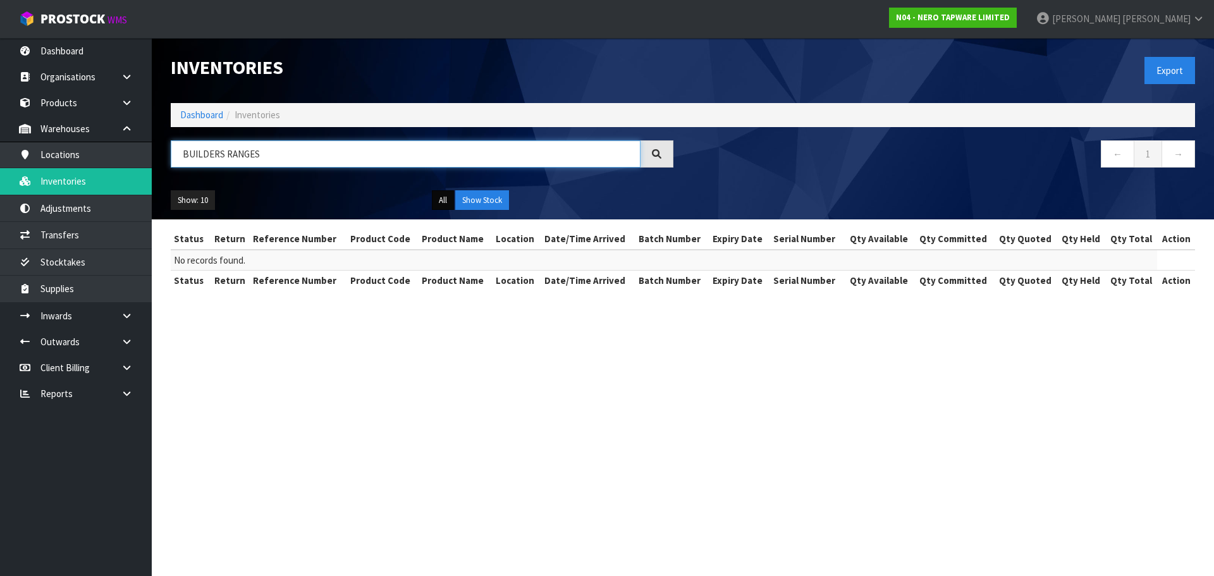
type input "BUILDERS RANGES"
click at [433, 194] on button "All" at bounding box center [443, 200] width 22 height 20
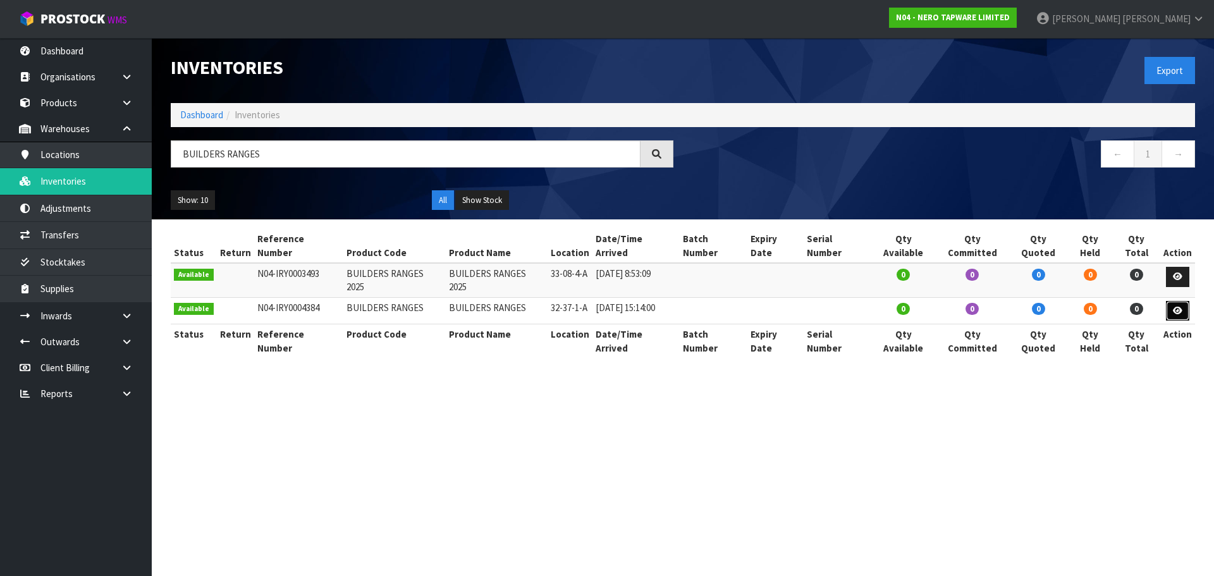
click at [1181, 307] on icon at bounding box center [1177, 311] width 9 height 8
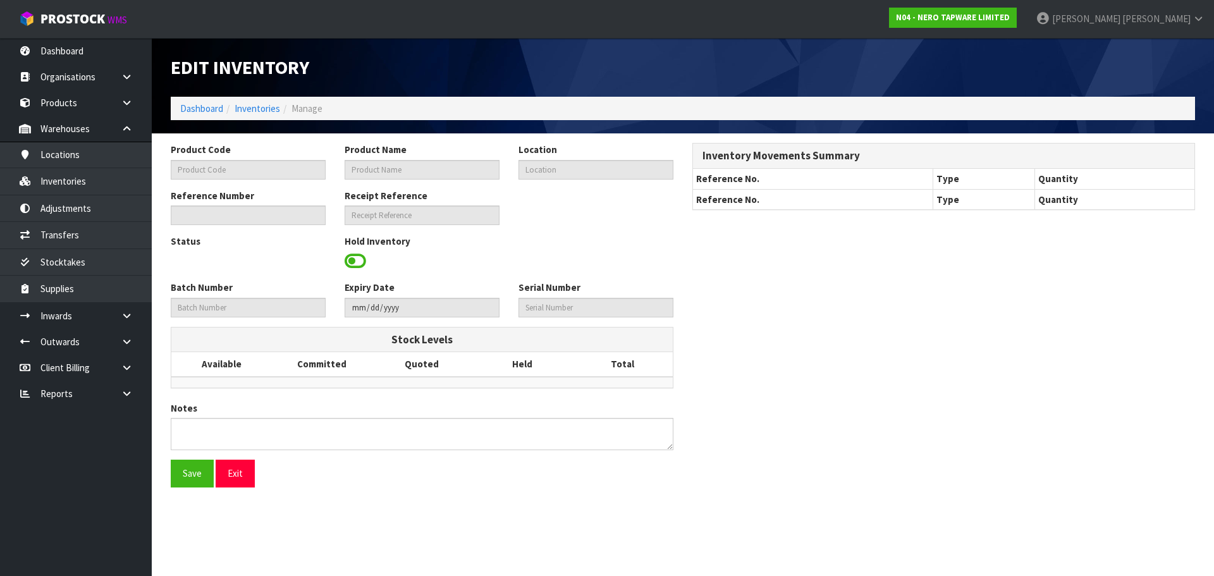
type input "BUILDERS RANGES"
type input "32-37-1-A"
type input "N04-IRY0004384"
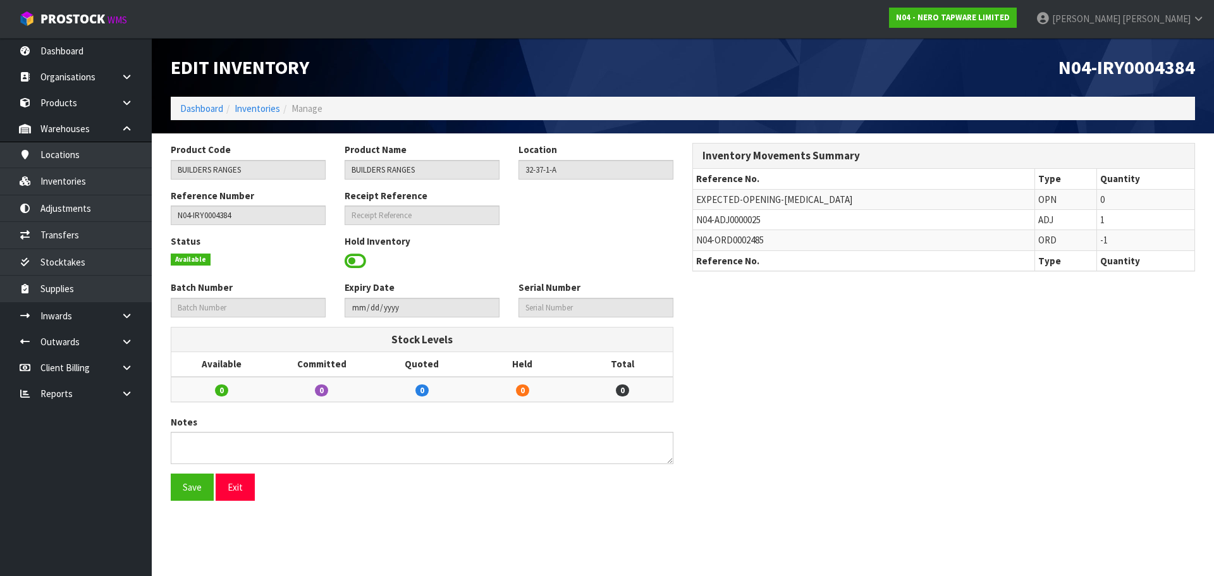
click at [736, 242] on span "N04-ORD0002485" at bounding box center [730, 240] width 68 height 12
click at [740, 239] on span "N04-ORD0002485" at bounding box center [730, 240] width 68 height 12
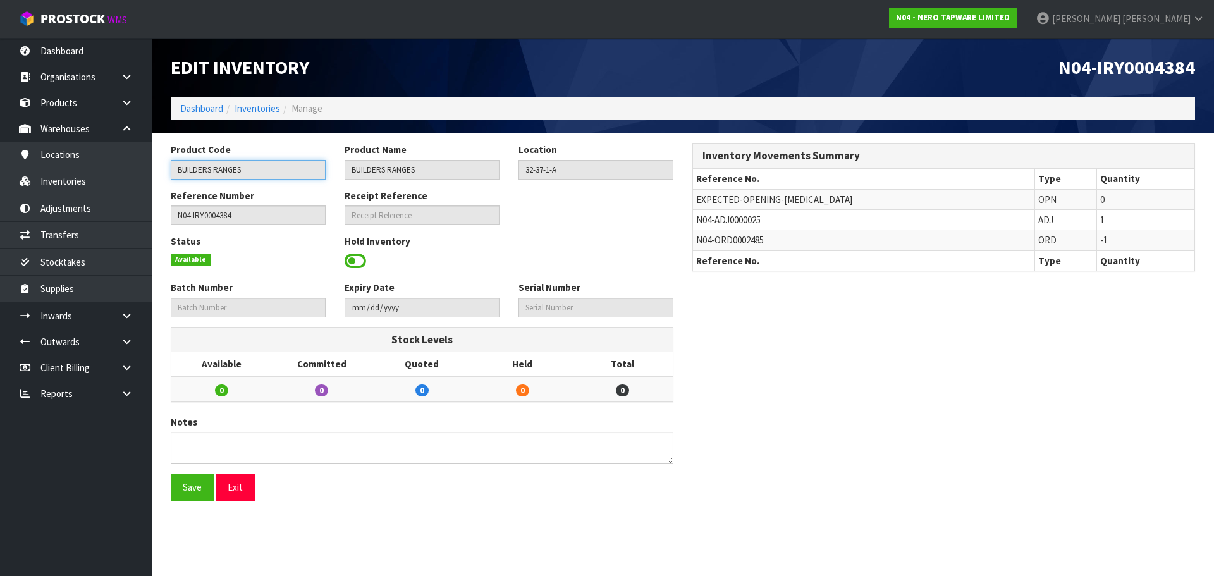
click at [212, 173] on input "BUILDERS RANGES" at bounding box center [248, 170] width 155 height 20
click at [124, 334] on link at bounding box center [131, 342] width 40 height 26
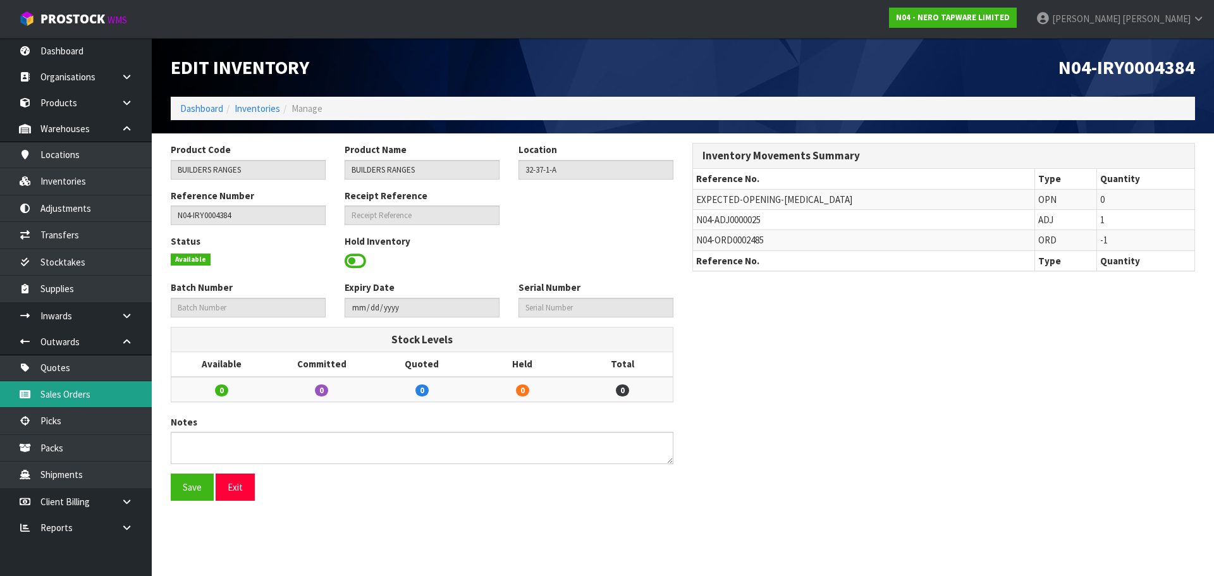
click at [88, 392] on link "Sales Orders" at bounding box center [76, 394] width 152 height 26
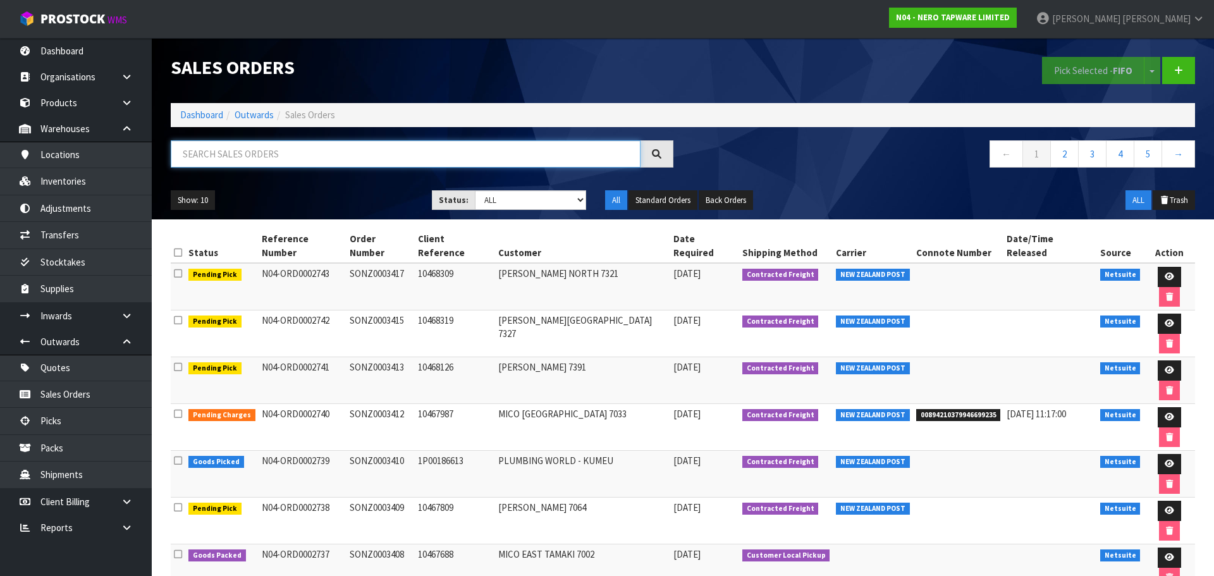
click at [284, 149] on input "text" at bounding box center [406, 153] width 470 height 27
paste input "BUILDERS RANGES"
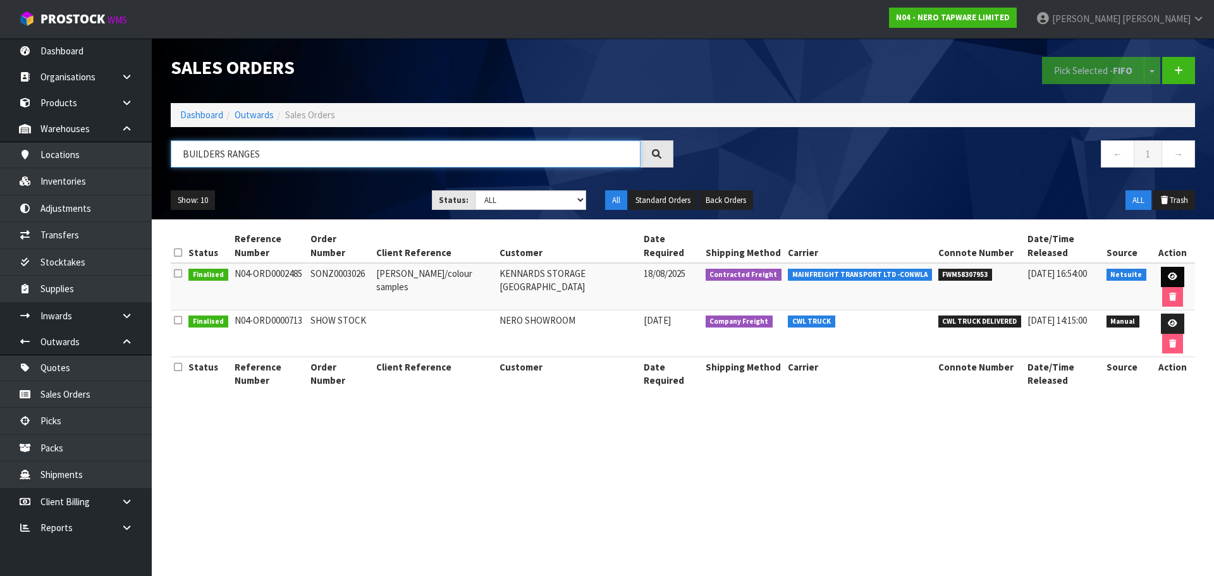
type input "BUILDERS RANGES"
click at [1169, 274] on icon at bounding box center [1172, 277] width 9 height 8
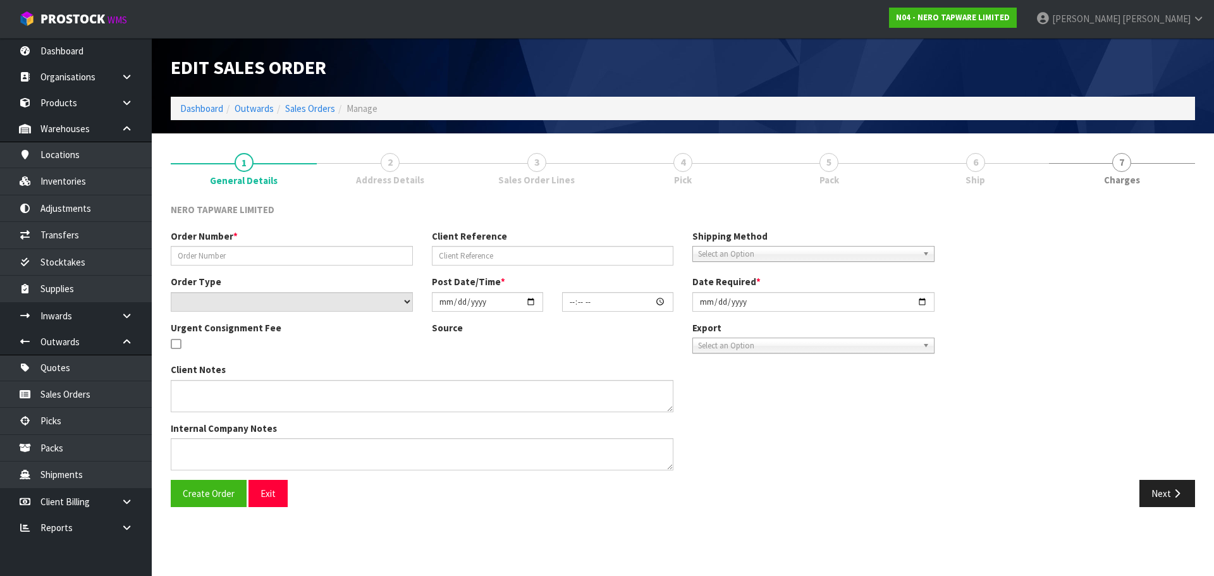
type input "SONZ0003026"
type input "[PERSON_NAME]/colour samples"
select select "number:0"
type input "[DATE]"
type input "14:30:05.000"
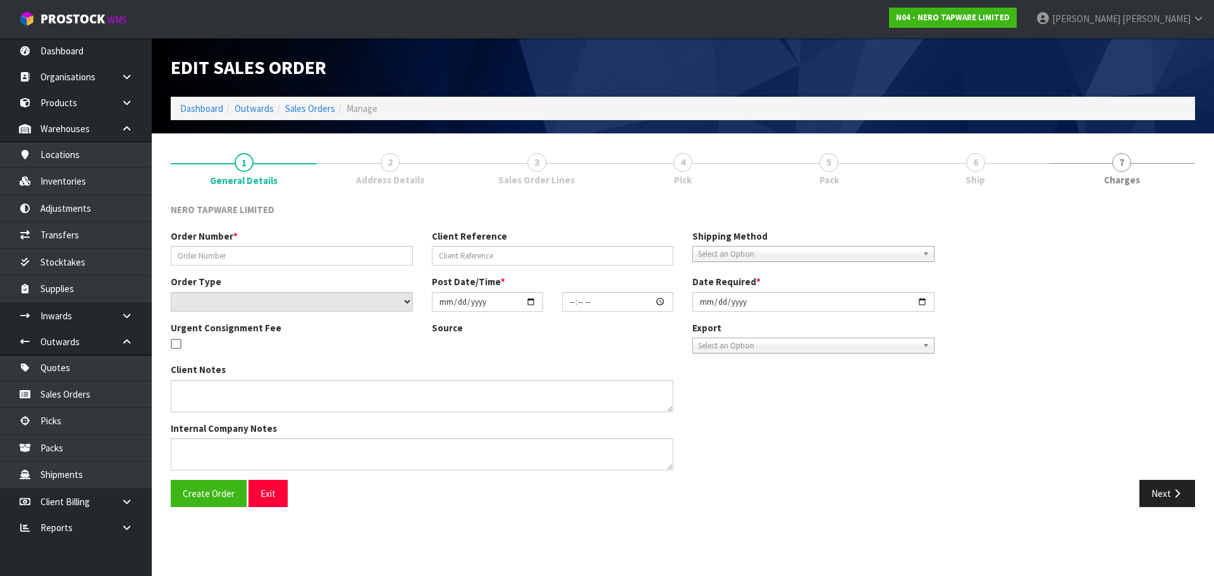
type input "[DATE]"
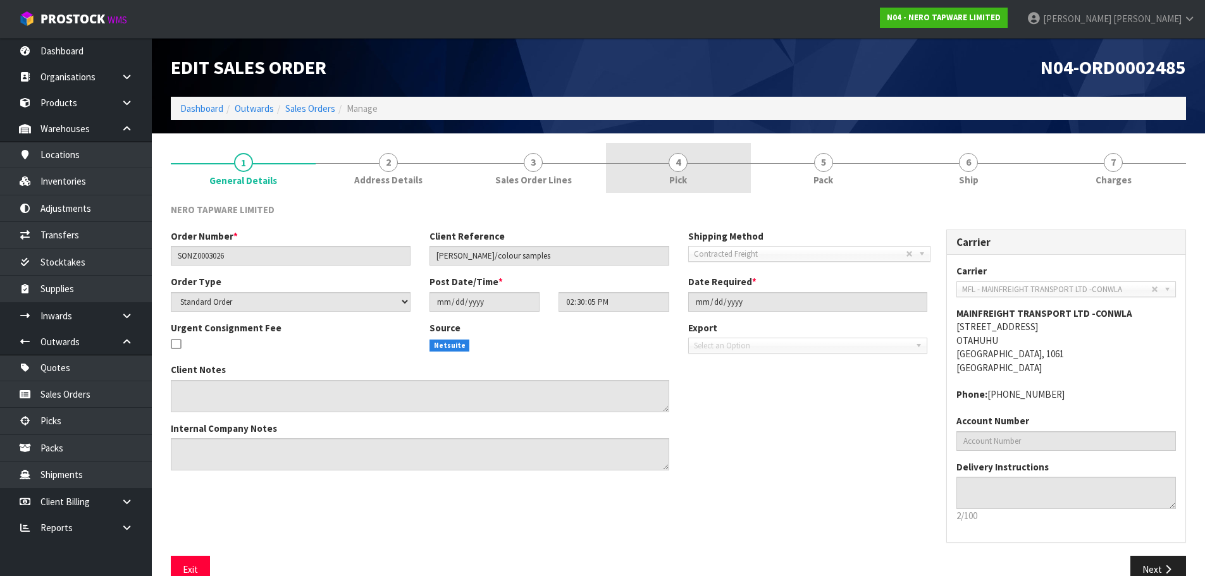
click at [665, 166] on link "4 Pick" at bounding box center [678, 168] width 145 height 50
